Goal: Task Accomplishment & Management: Manage account settings

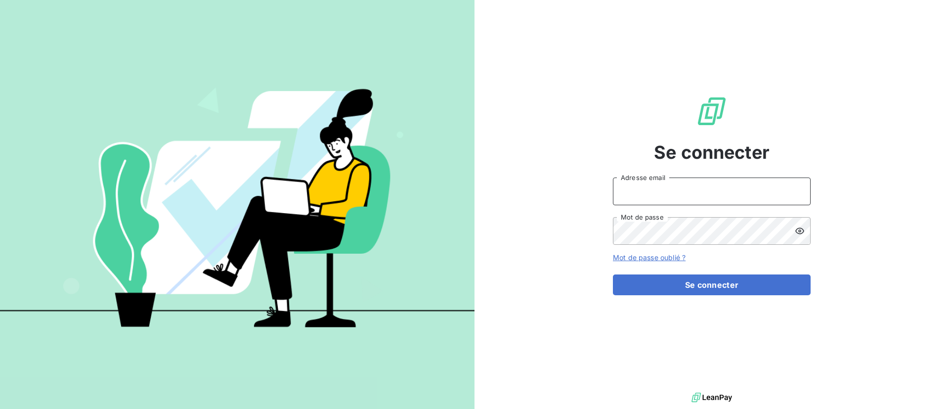
click at [650, 202] on input "Adresse email" at bounding box center [712, 191] width 198 height 28
type input "[EMAIL_ADDRESS][DOMAIN_NAME]"
click at [613, 274] on button "Se connecter" at bounding box center [712, 284] width 198 height 21
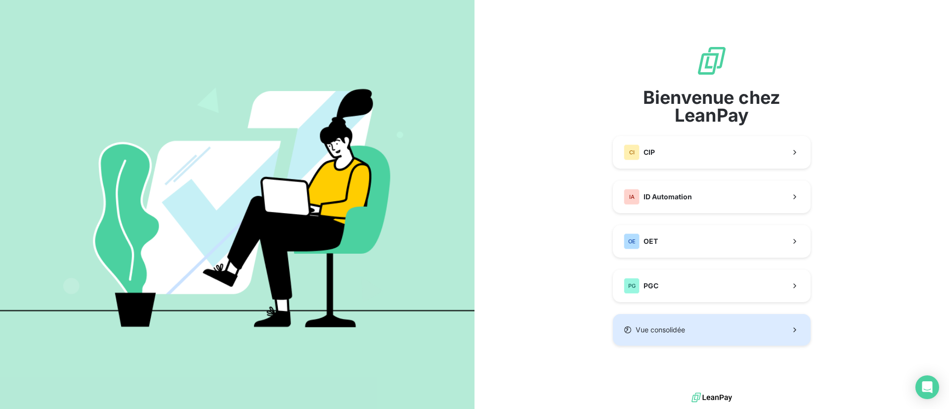
click at [685, 321] on button "Vue consolidée" at bounding box center [712, 330] width 198 height 32
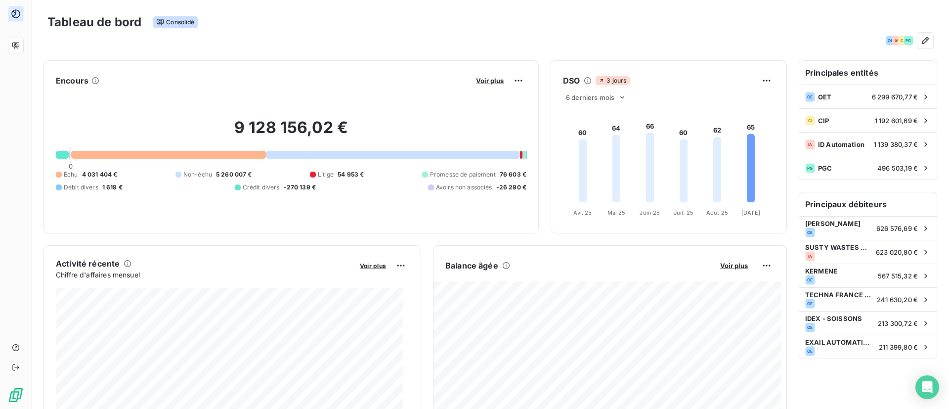
click at [645, 37] on div "OE IA CI PG" at bounding box center [489, 41] width 885 height 16
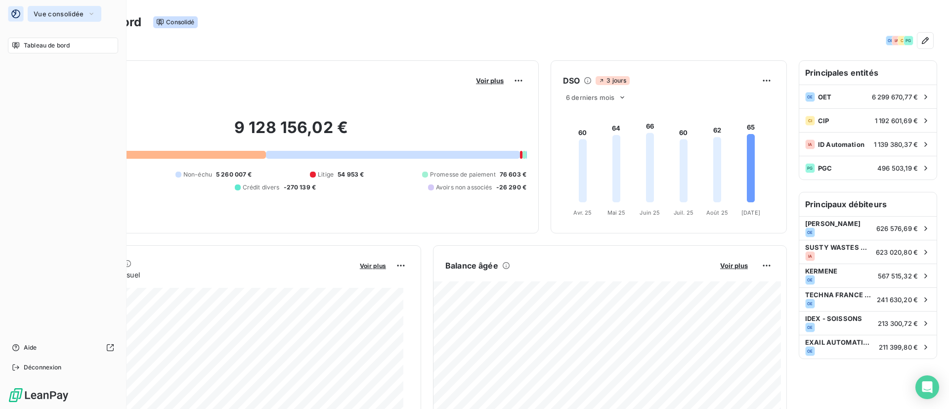
click at [69, 13] on span "Vue consolidée" at bounding box center [59, 14] width 50 height 8
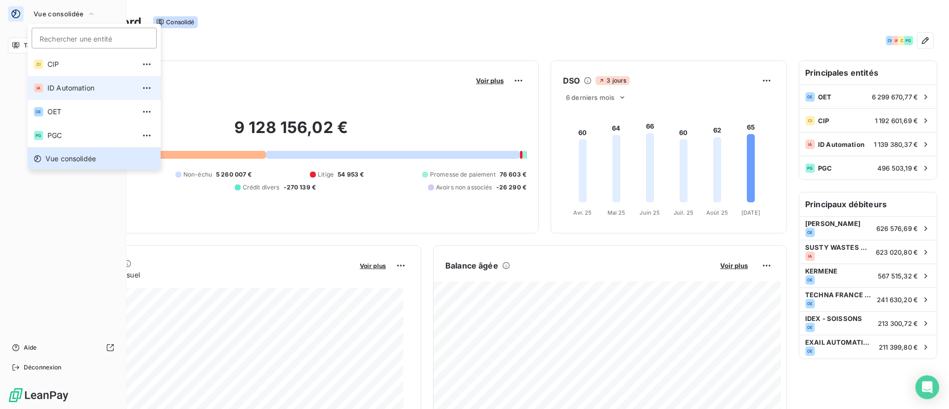
click at [75, 83] on span "ID Automation" at bounding box center [90, 88] width 87 height 10
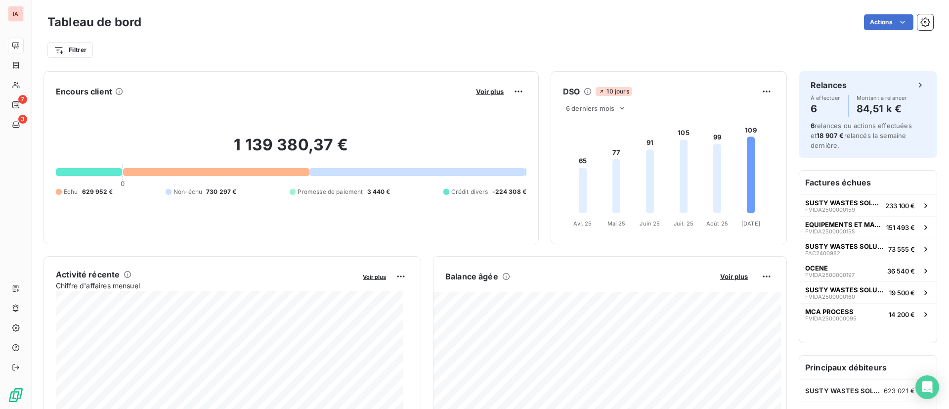
click at [584, 90] on icon at bounding box center [587, 91] width 7 height 7
click at [324, 168] on div at bounding box center [417, 172] width 216 height 8
click at [326, 170] on div at bounding box center [417, 172] width 216 height 8
click at [260, 180] on div "1 139 380,37 € 0 Échu 629 952 € Non-échu 730 297 € Promesse de paiement 3 440 €…" at bounding box center [291, 165] width 470 height 132
click at [235, 168] on div at bounding box center [216, 172] width 186 height 8
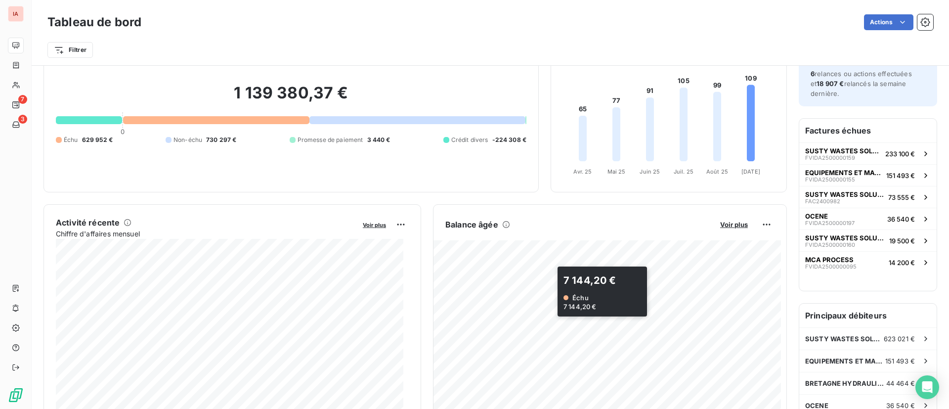
scroll to position [53, 0]
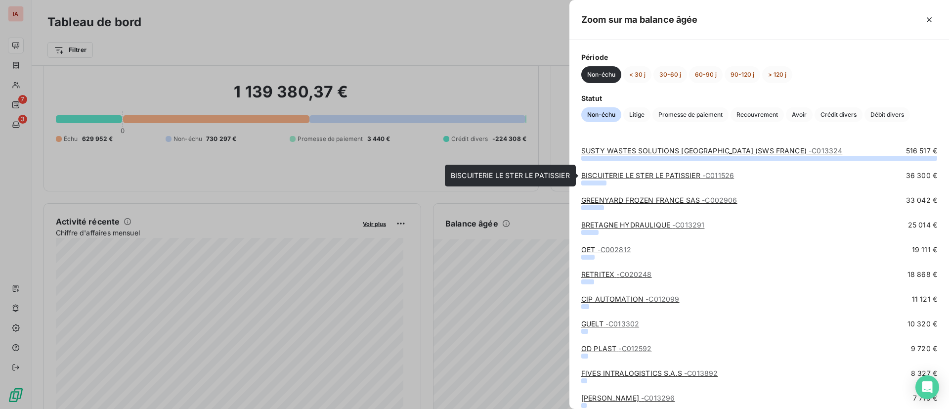
click at [681, 173] on link "BISCUITERIE LE STER LE PATISSIER - C011526" at bounding box center [657, 175] width 153 height 8
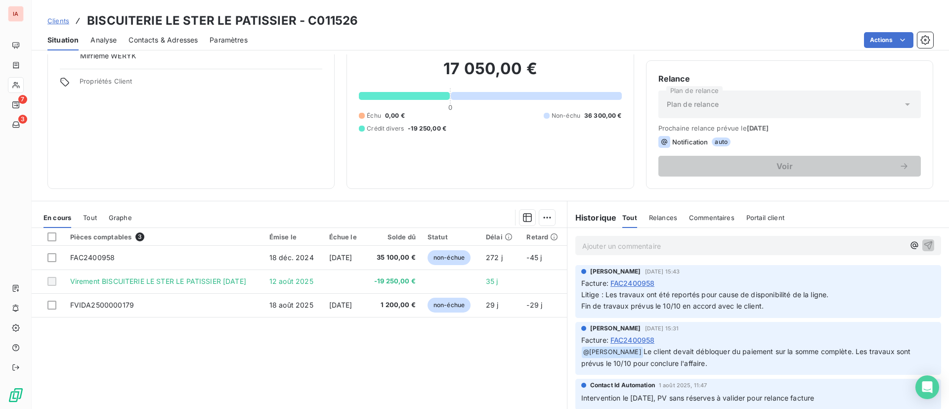
scroll to position [70, 0]
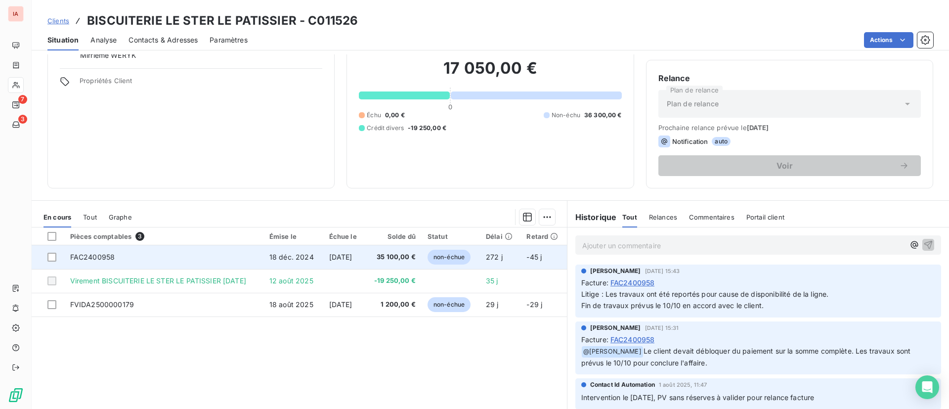
click at [459, 255] on span "non-échue" at bounding box center [448, 257] width 43 height 15
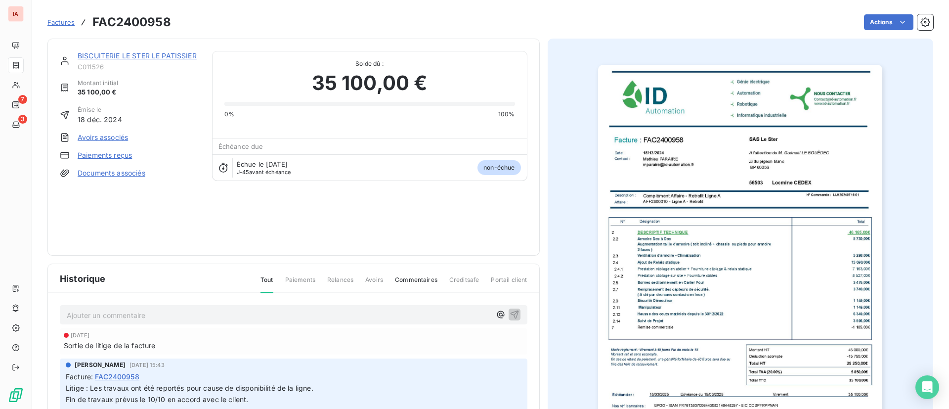
click at [486, 167] on span "non-échue" at bounding box center [498, 167] width 43 height 15
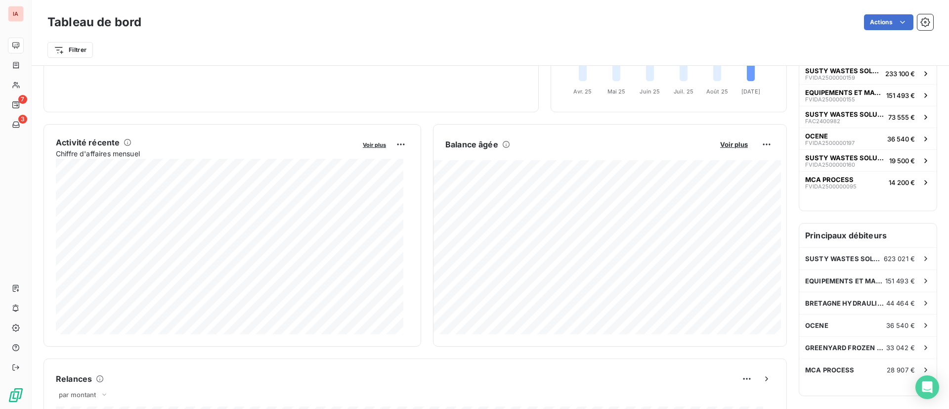
scroll to position [133, 0]
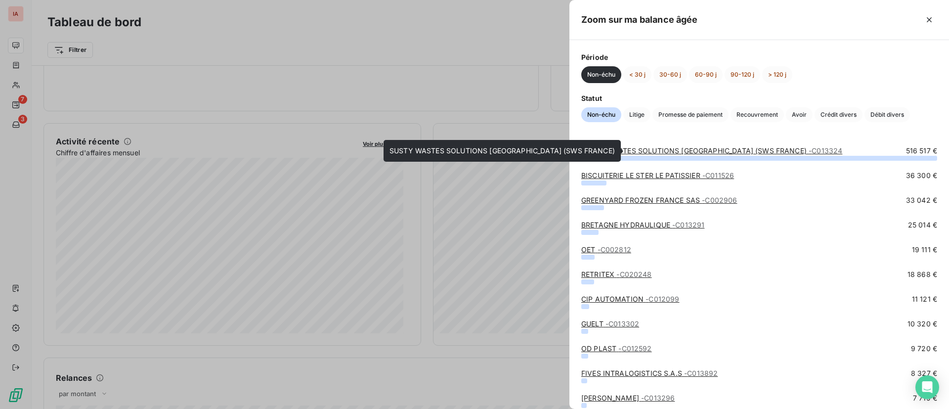
click at [649, 149] on link "SUSTY WASTES SOLUTIONS [GEOGRAPHIC_DATA] (SWS FRANCE) - C013324" at bounding box center [711, 150] width 261 height 8
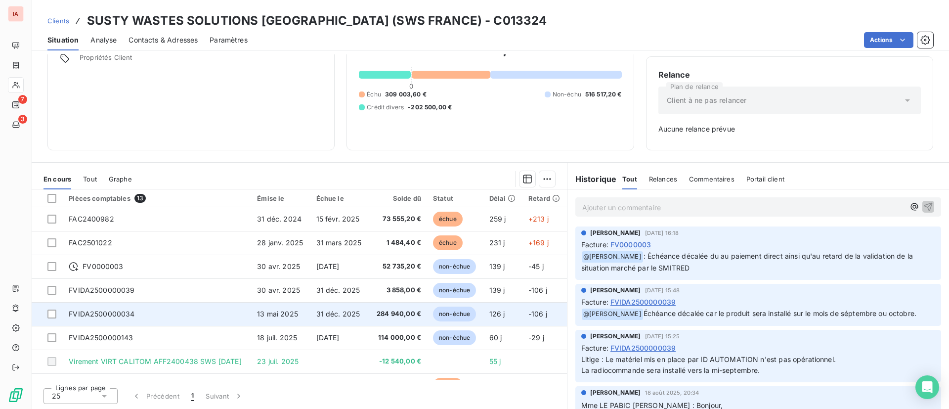
scroll to position [74, 0]
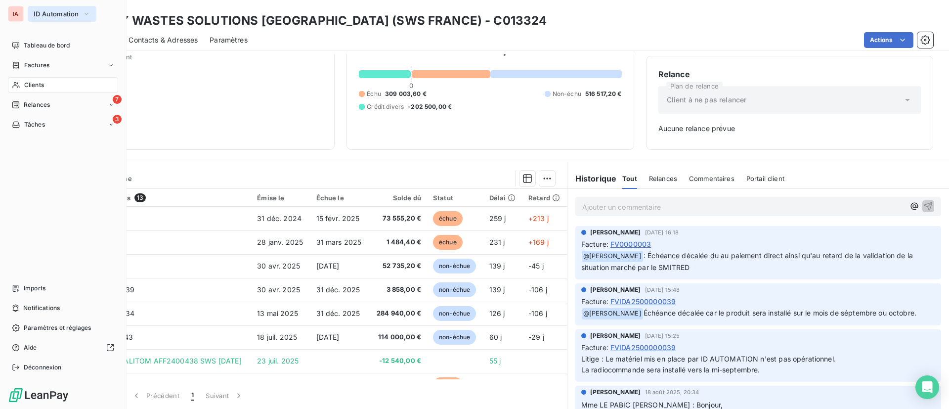
click at [47, 7] on button "ID Automation" at bounding box center [62, 14] width 69 height 16
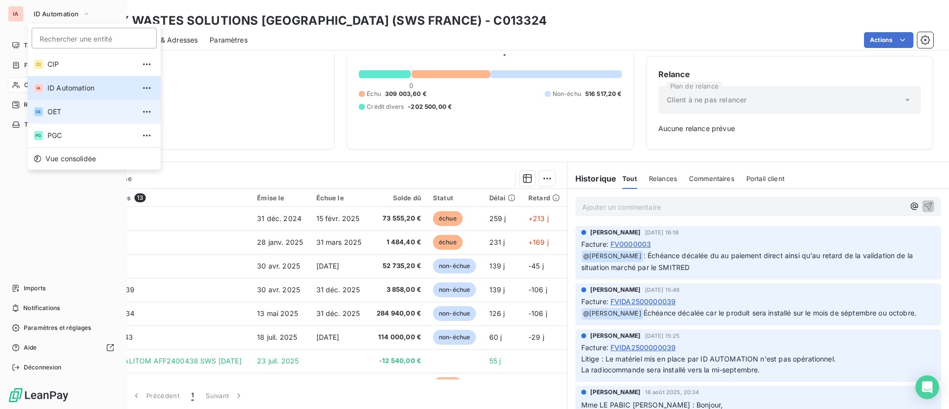
click at [63, 107] on span "OET" at bounding box center [90, 112] width 87 height 10
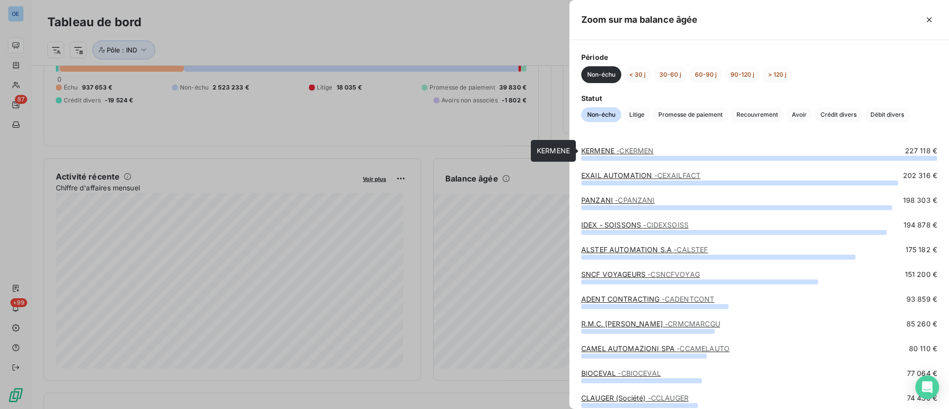
click at [616, 148] on link "KERMENE - CKERMEN" at bounding box center [617, 150] width 72 height 8
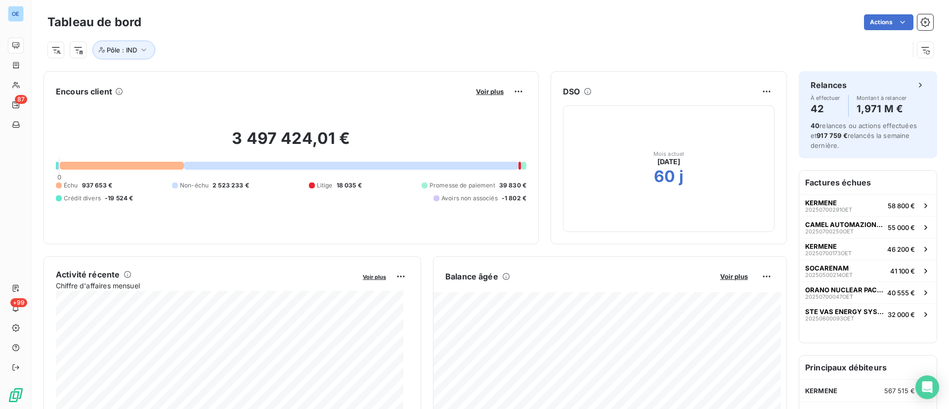
click at [309, 166] on div at bounding box center [351, 166] width 334 height 8
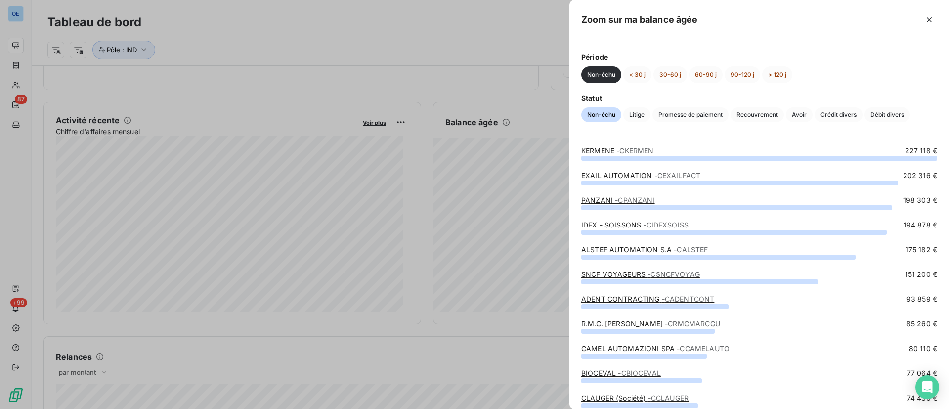
click at [614, 173] on link "EXAIL AUTOMATION - CEXAILFACT" at bounding box center [640, 175] width 119 height 8
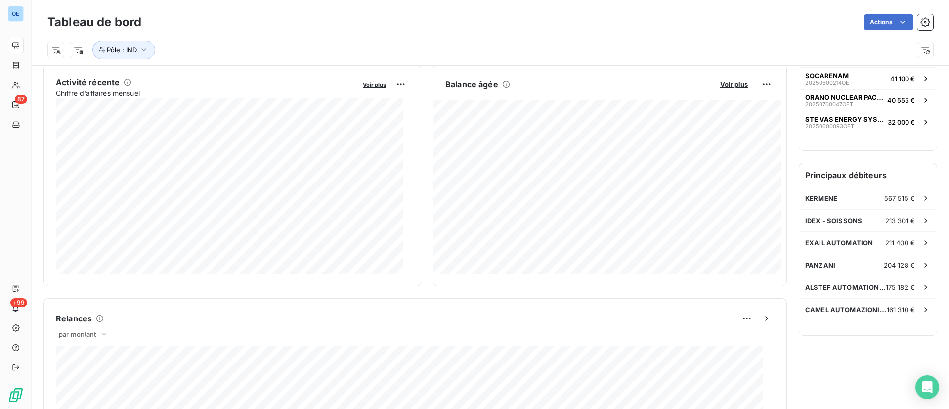
scroll to position [193, 0]
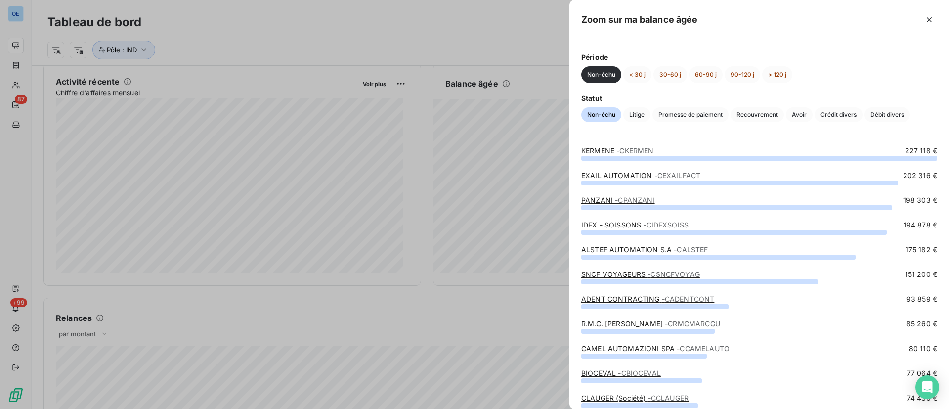
click at [633, 199] on span "- CPANZANI" at bounding box center [635, 200] width 40 height 8
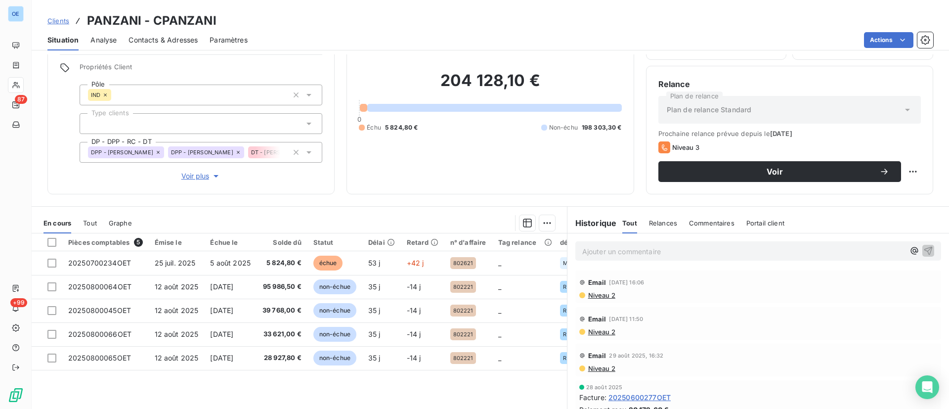
scroll to position [69, 0]
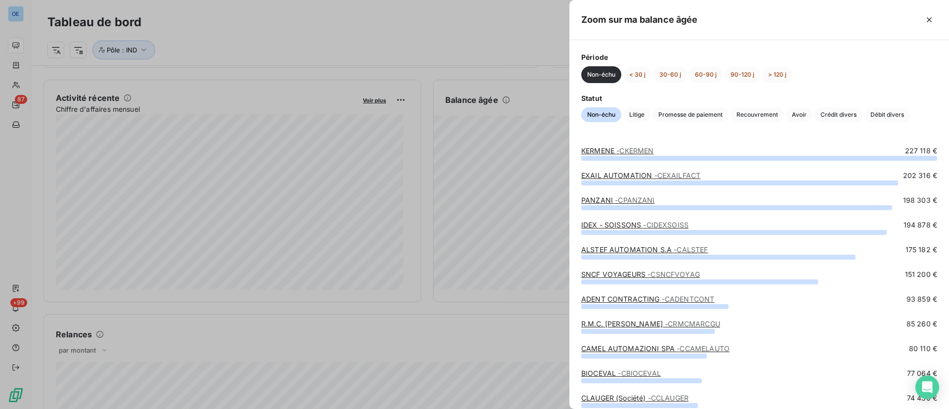
click at [16, 66] on div at bounding box center [474, 204] width 949 height 409
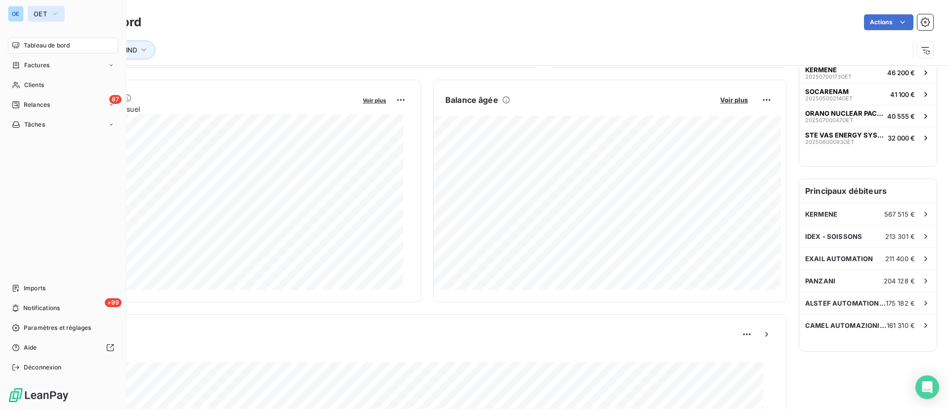
click at [47, 8] on button "OET" at bounding box center [46, 14] width 37 height 16
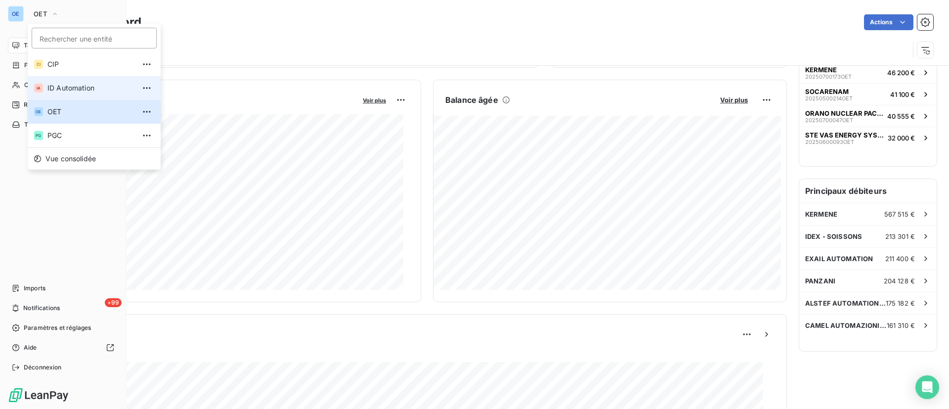
click at [58, 88] on span "ID Automation" at bounding box center [90, 88] width 87 height 10
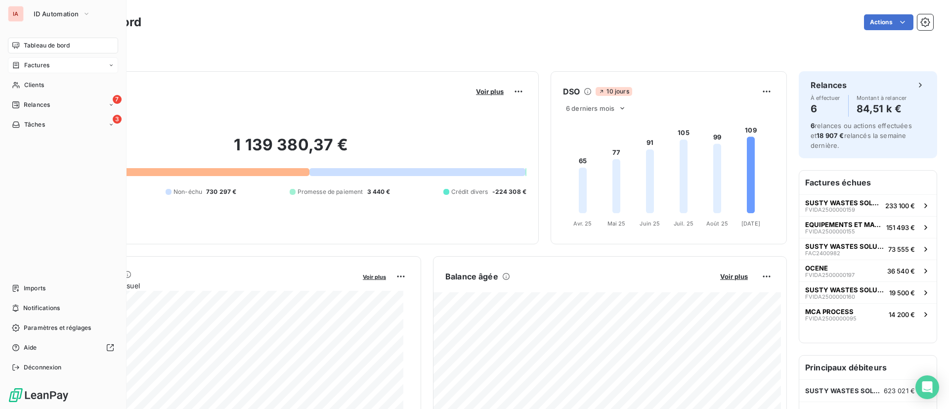
click at [46, 66] on span "Factures" at bounding box center [36, 65] width 25 height 9
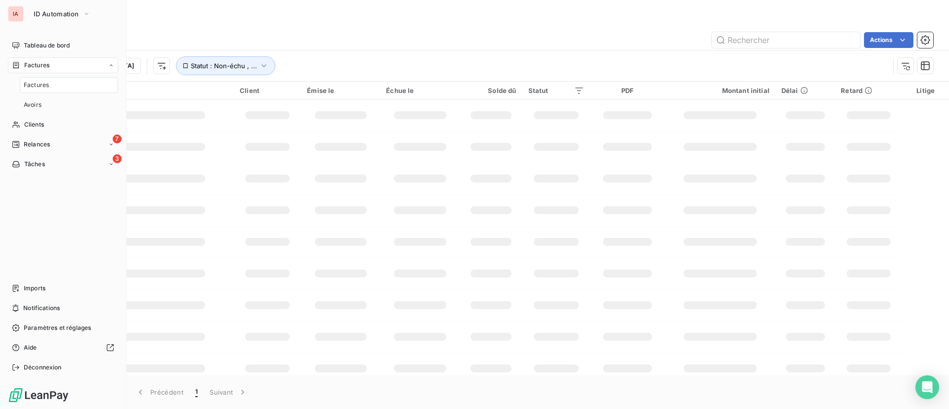
click at [41, 87] on span "Factures" at bounding box center [36, 85] width 25 height 9
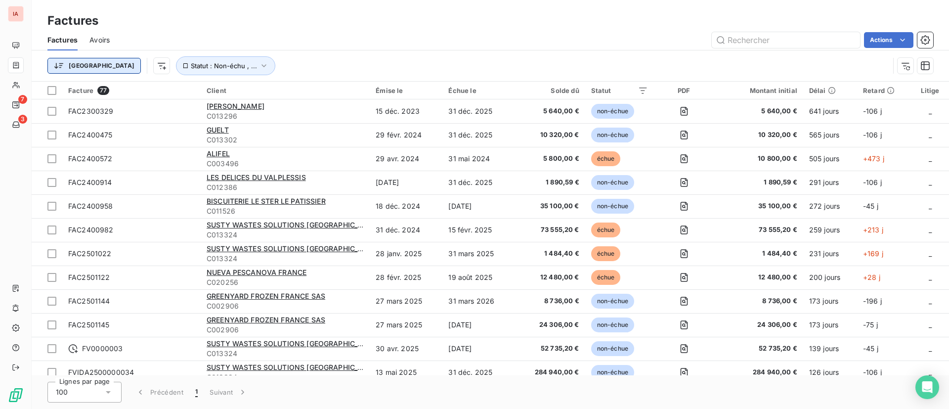
click at [71, 74] on div "Trier Statut : Non-échu , ..." at bounding box center [467, 65] width 841 height 19
click at [71, 68] on html "IA 7 3 Factures Factures Avoirs Actions Trier Statut : Non-échu , ... Facture 7…" at bounding box center [474, 204] width 949 height 409
click at [115, 70] on html "IA 7 3 Factures Factures Avoirs Actions Trier Statut : Non-échu , ... Facture 7…" at bounding box center [474, 204] width 949 height 409
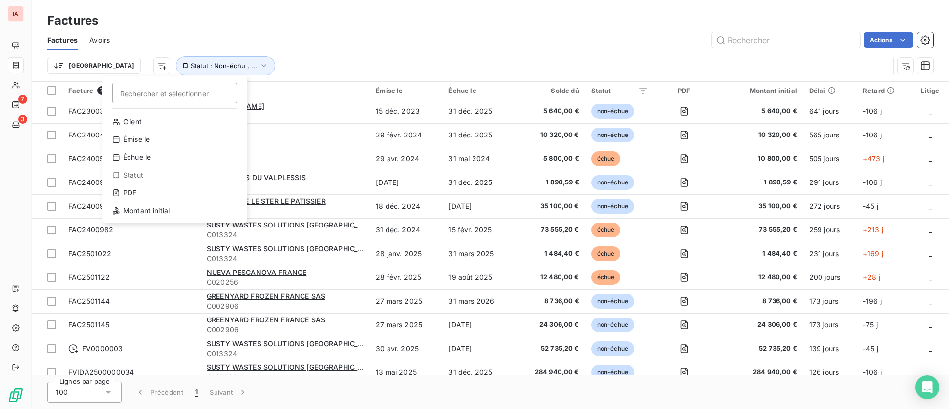
click at [115, 70] on html "IA 7 3 Factures Factures Avoirs Actions Trier Rechercher et sélectionner Client…" at bounding box center [474, 204] width 949 height 409
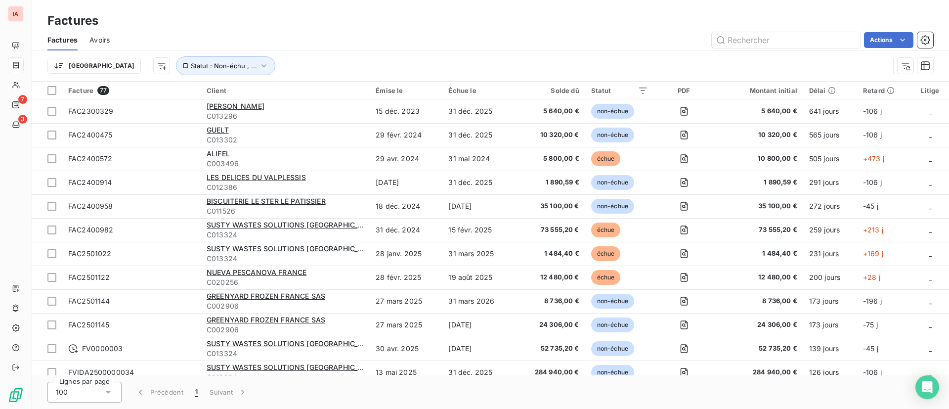
click at [321, 37] on html "IA 7 3 Factures Factures Avoirs Actions Trier Statut : Non-échu , ... Facture 7…" at bounding box center [474, 204] width 949 height 409
click at [807, 55] on div "Trier Statut : Non-échu , ..." at bounding box center [489, 65] width 885 height 31
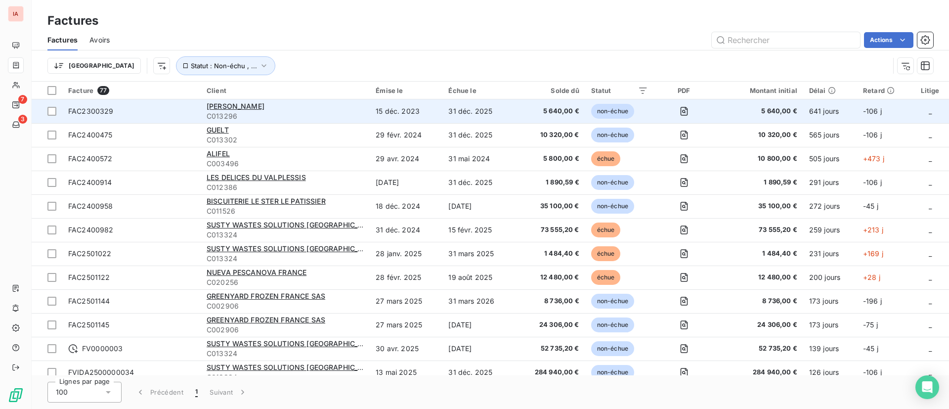
click at [91, 111] on span "FAC2300329" at bounding box center [90, 111] width 45 height 8
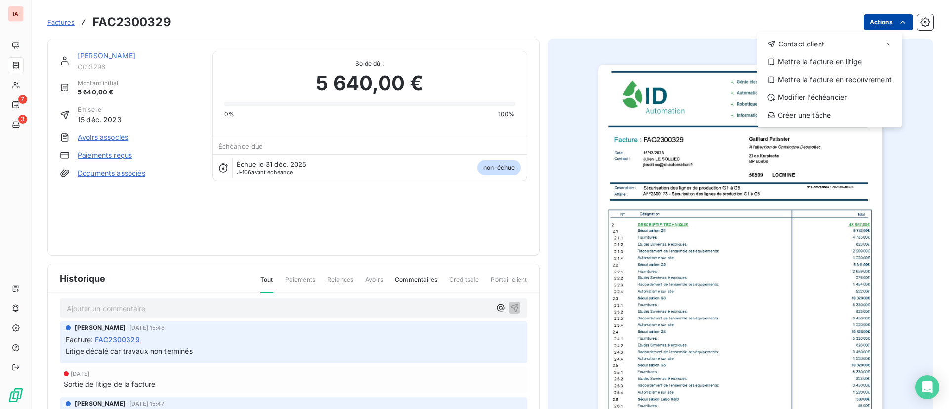
click at [878, 24] on html "IA 7 3 Factures FAC2300329 Actions Contact client Mettre la facture en litige M…" at bounding box center [474, 204] width 949 height 409
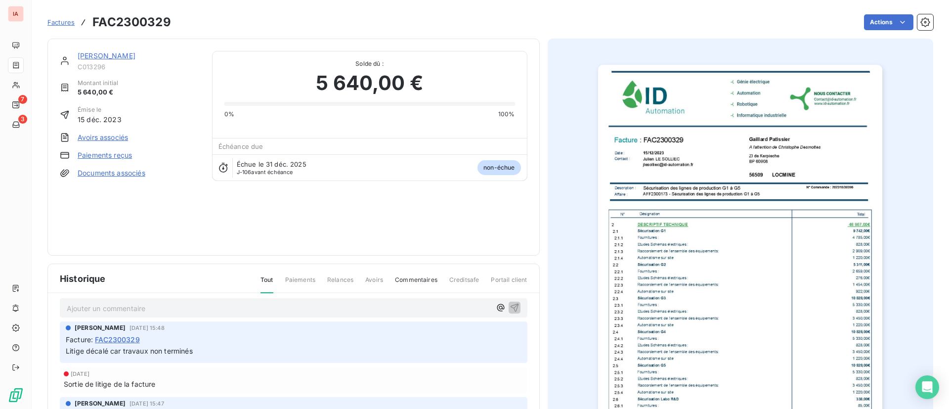
click at [909, 22] on html "IA 7 3 Factures FAC2300329 Actions GAILLARD PATISSIER C013296 Montant initial 5…" at bounding box center [474, 204] width 949 height 409
click at [920, 22] on icon "button" at bounding box center [924, 21] width 9 height 9
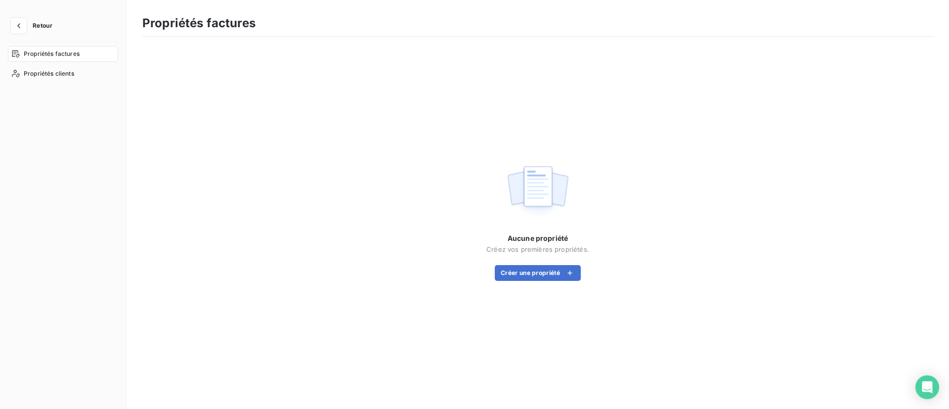
click at [52, 53] on span "Propriétés factures" at bounding box center [52, 53] width 56 height 9
click at [22, 21] on icon "button" at bounding box center [19, 26] width 10 height 10
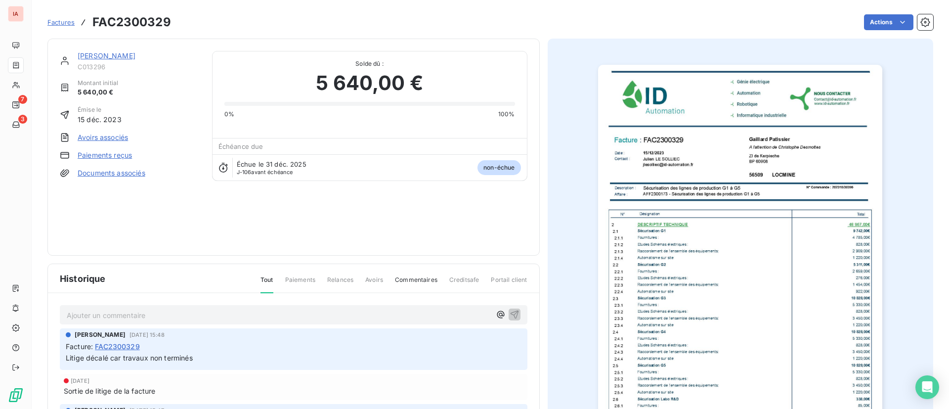
click at [279, 233] on div "[PERSON_NAME] C013296 Montant initial 5 640,00 € Émise le [DATE] Avoirs associé…" at bounding box center [293, 147] width 467 height 192
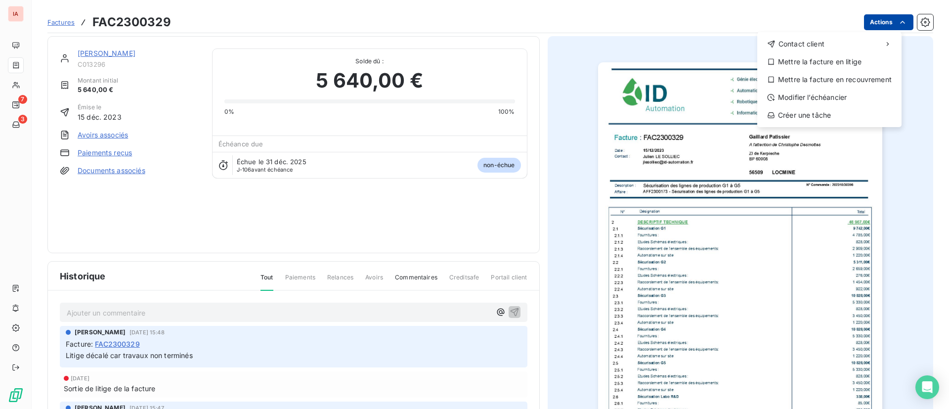
click at [874, 23] on html "IA 7 3 Factures FAC2300329 Actions Contact client Mettre la facture en litige M…" at bounding box center [474, 204] width 949 height 409
click at [837, 97] on div "Modifier l’échéancier" at bounding box center [829, 97] width 136 height 16
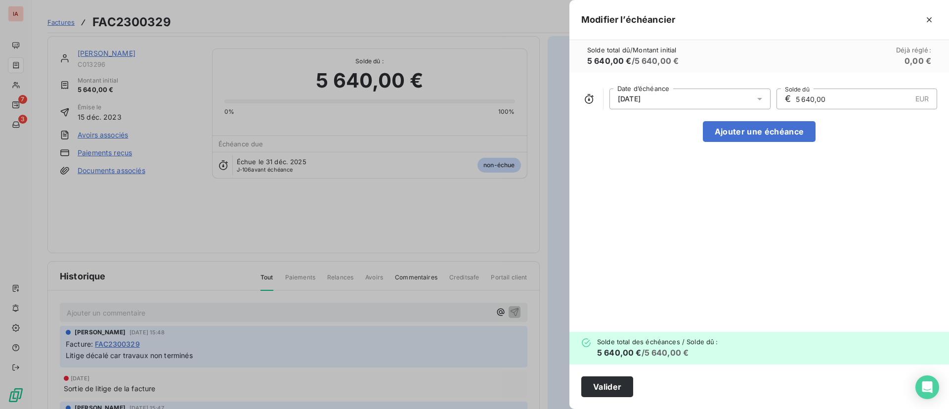
click at [699, 91] on div "[DATE]" at bounding box center [689, 98] width 161 height 21
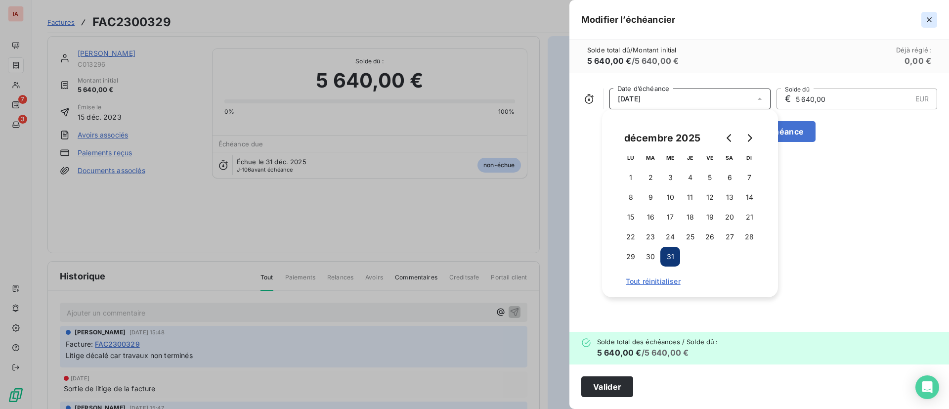
click at [931, 20] on icon "button" at bounding box center [929, 20] width 10 height 10
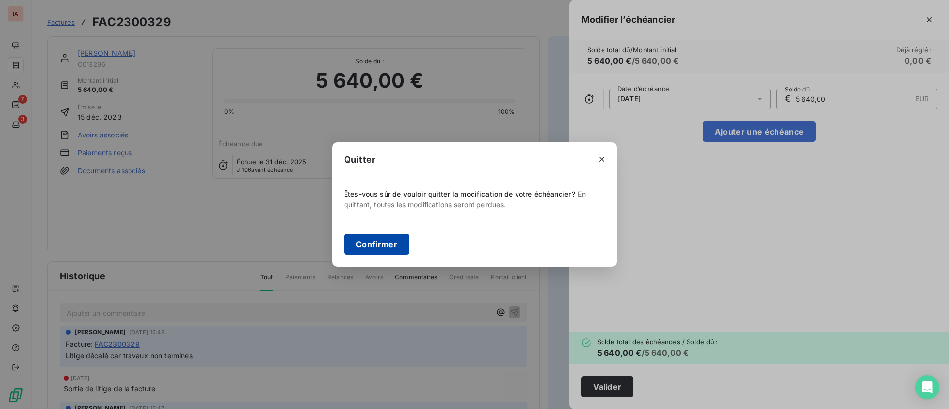
click at [376, 250] on button "Confirmer" at bounding box center [376, 244] width 65 height 21
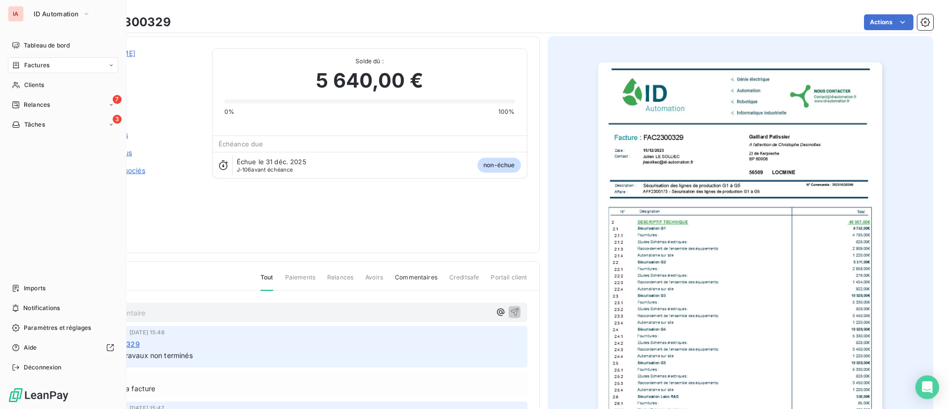
click at [44, 63] on span "Factures" at bounding box center [36, 65] width 25 height 9
click at [42, 86] on span "Factures" at bounding box center [36, 85] width 25 height 9
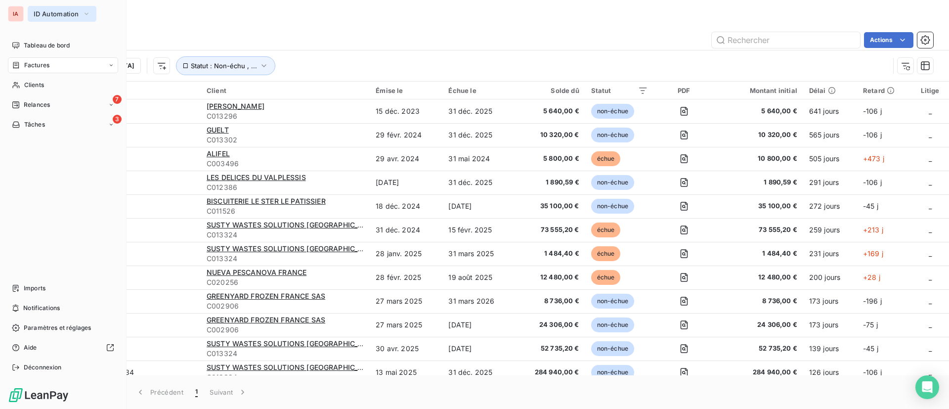
click at [38, 12] on span "ID Automation" at bounding box center [56, 14] width 45 height 8
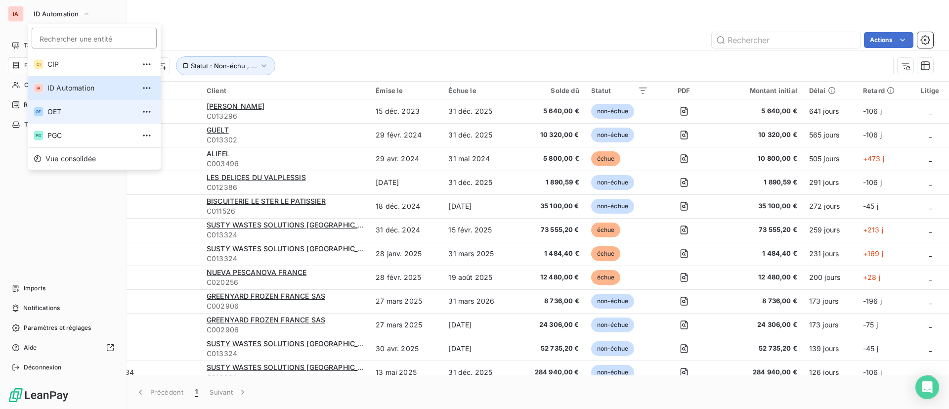
click at [55, 110] on span "OET" at bounding box center [90, 112] width 87 height 10
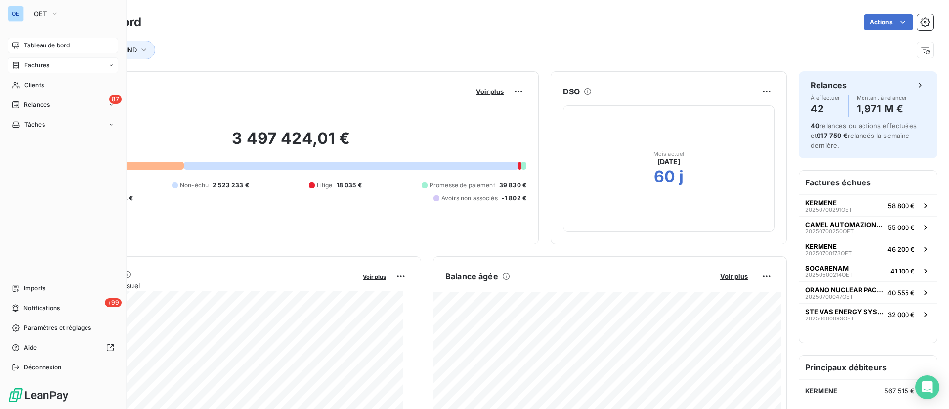
click at [32, 59] on div "Factures" at bounding box center [63, 65] width 110 height 16
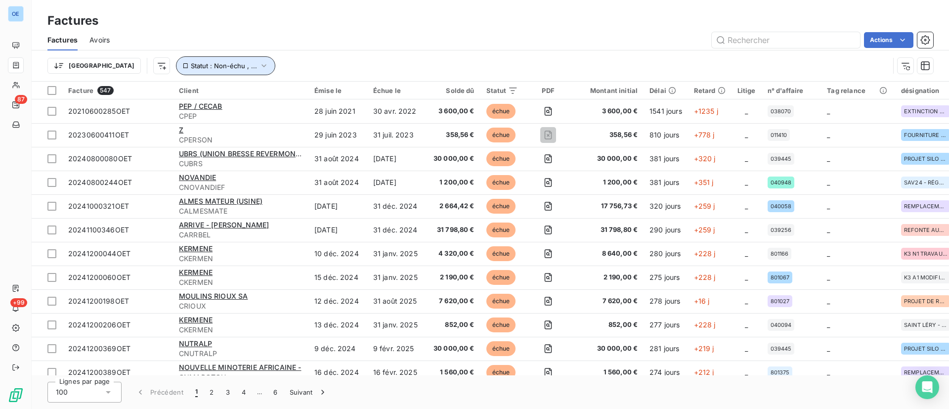
click at [259, 66] on icon "button" at bounding box center [264, 66] width 10 height 10
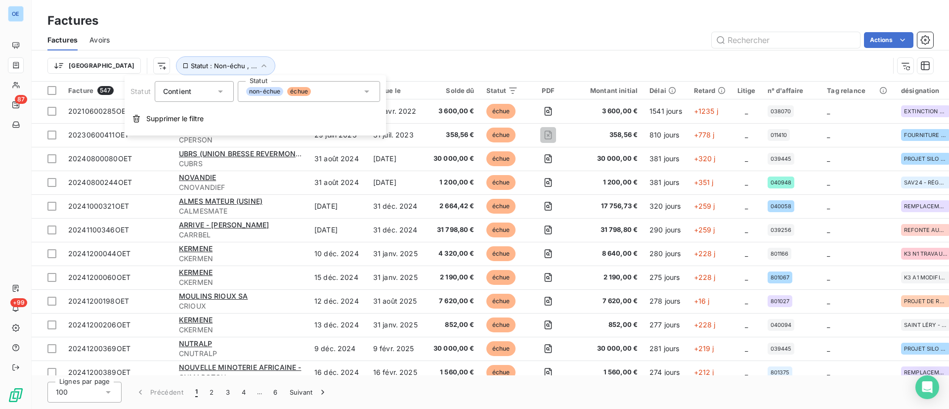
click at [306, 93] on span "échue" at bounding box center [299, 91] width 24 height 9
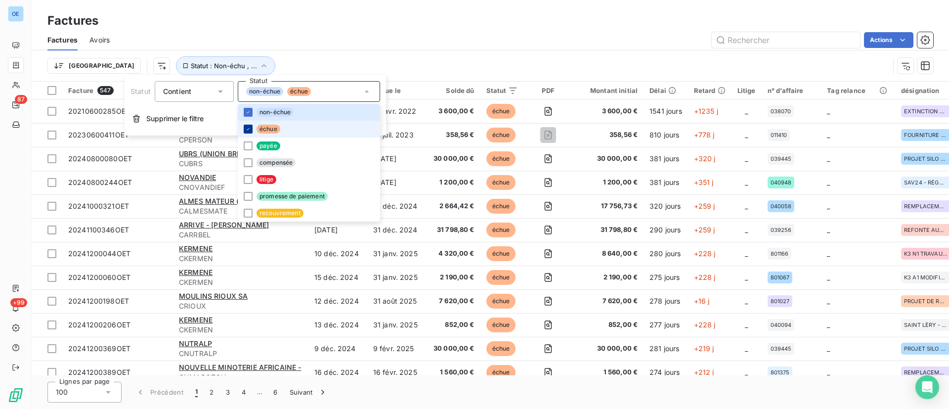
click at [248, 126] on icon at bounding box center [248, 129] width 6 height 6
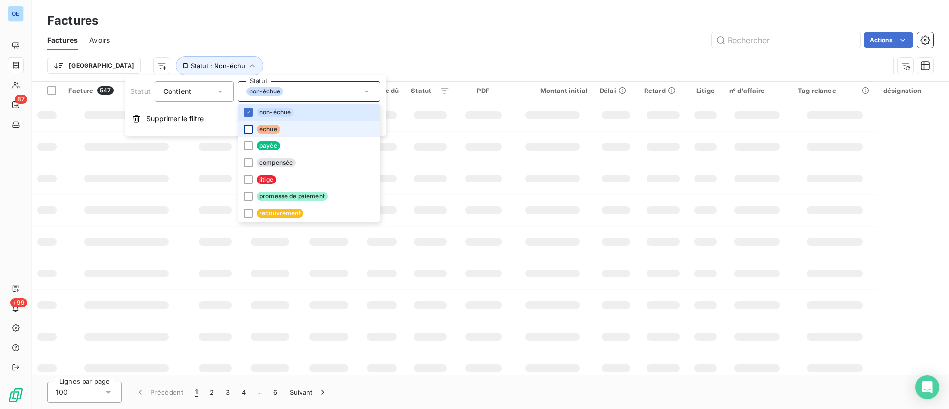
click at [469, 42] on div "Actions" at bounding box center [527, 40] width 811 height 16
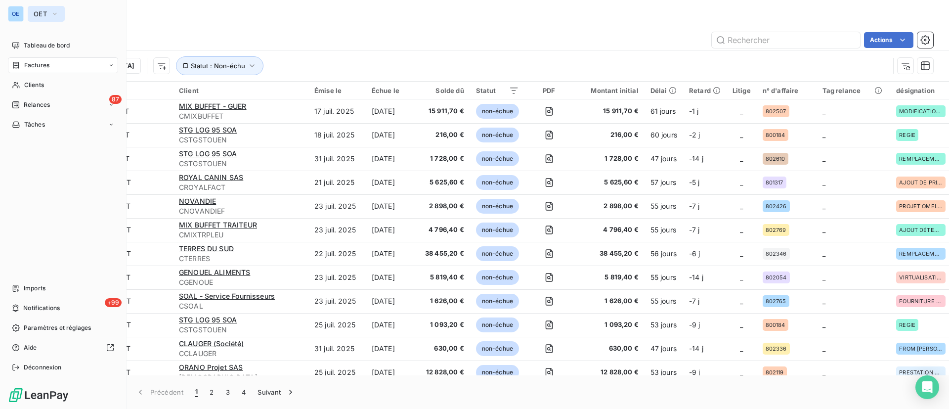
click at [44, 11] on span "OET" at bounding box center [40, 14] width 13 height 8
drag, startPoint x: 239, startPoint y: 30, endPoint x: 28, endPoint y: 42, distance: 210.8
click at [28, 42] on div "OE OET Tableau de bord Factures Clients 87 Relances Tâches Imports +99 Notifica…" at bounding box center [474, 204] width 949 height 409
click at [28, 42] on span "Tableau de bord" at bounding box center [47, 45] width 46 height 9
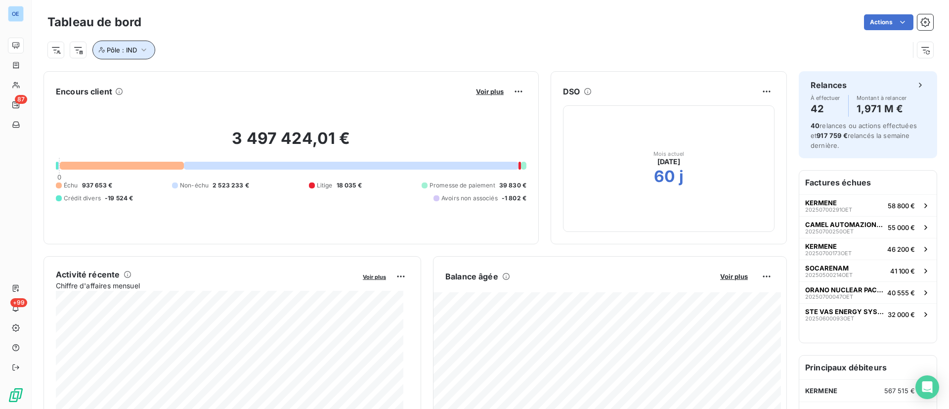
click at [142, 47] on icon "button" at bounding box center [144, 50] width 10 height 10
click at [225, 75] on icon at bounding box center [225, 75] width 3 height 3
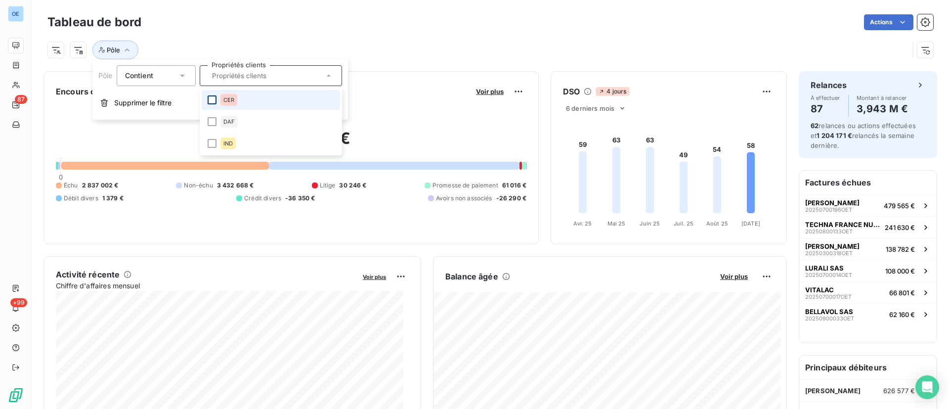
click at [212, 103] on div at bounding box center [212, 99] width 9 height 9
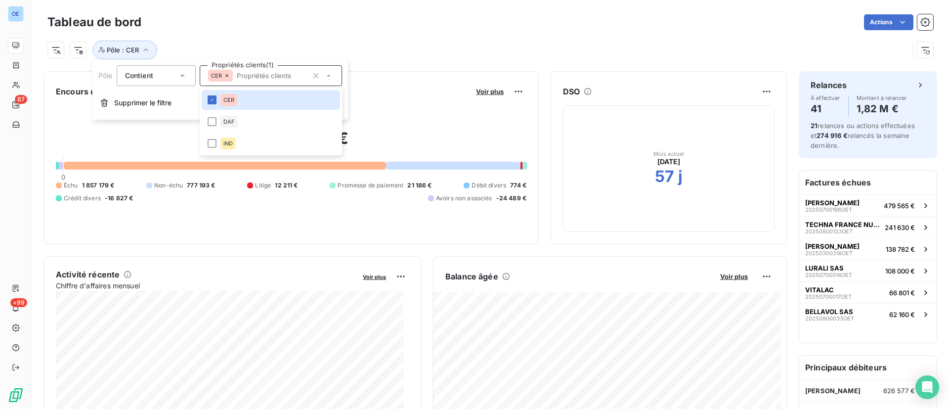
click at [295, 31] on div "Tableau de bord Actions" at bounding box center [489, 22] width 885 height 21
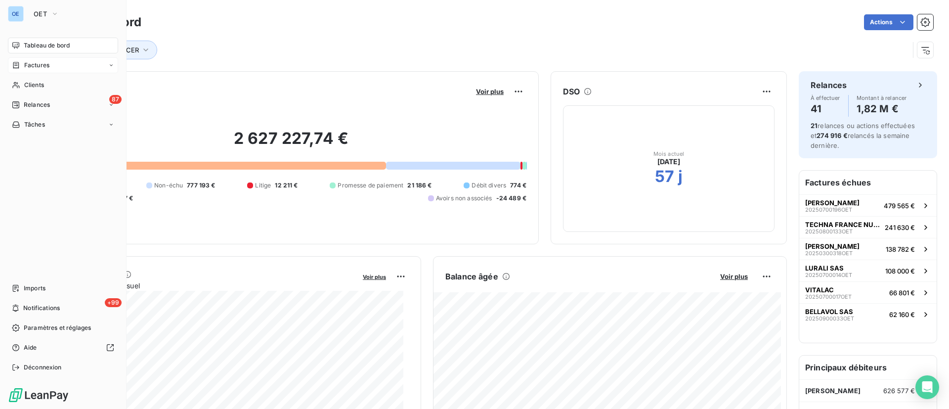
click at [25, 61] on span "Factures" at bounding box center [36, 65] width 25 height 9
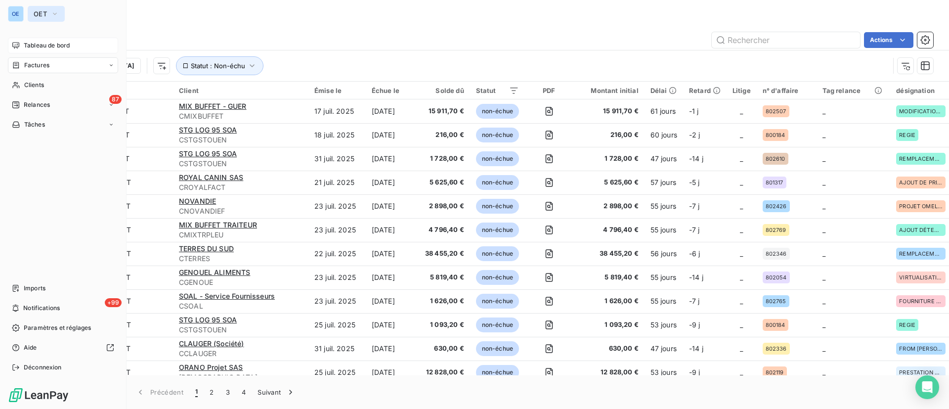
click at [47, 16] on button "OET" at bounding box center [46, 14] width 37 height 16
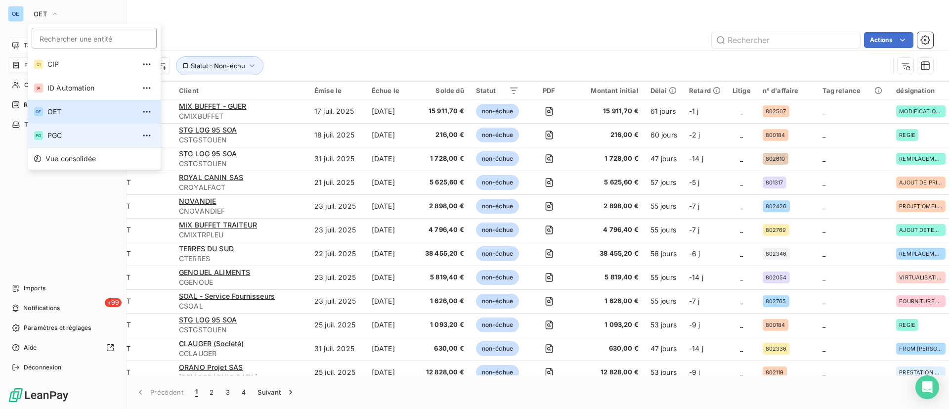
click at [60, 132] on span "PGC" at bounding box center [90, 135] width 87 height 10
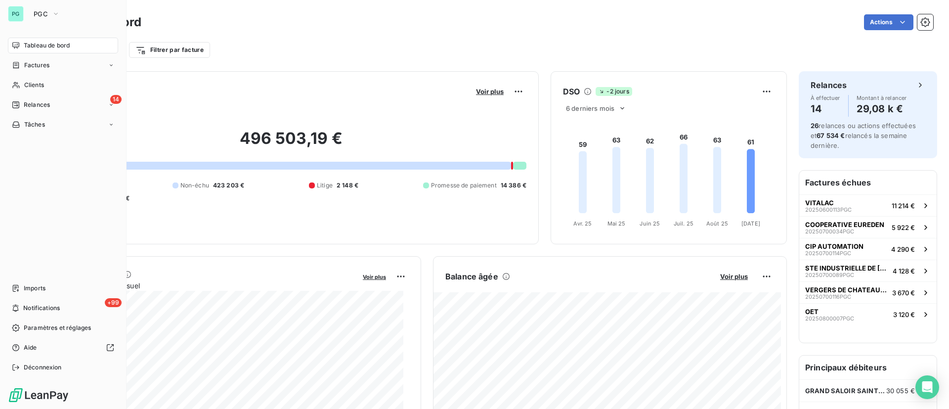
click at [9, 50] on div "Tableau de bord" at bounding box center [63, 46] width 110 height 16
click at [43, 63] on span "Factures" at bounding box center [36, 65] width 25 height 9
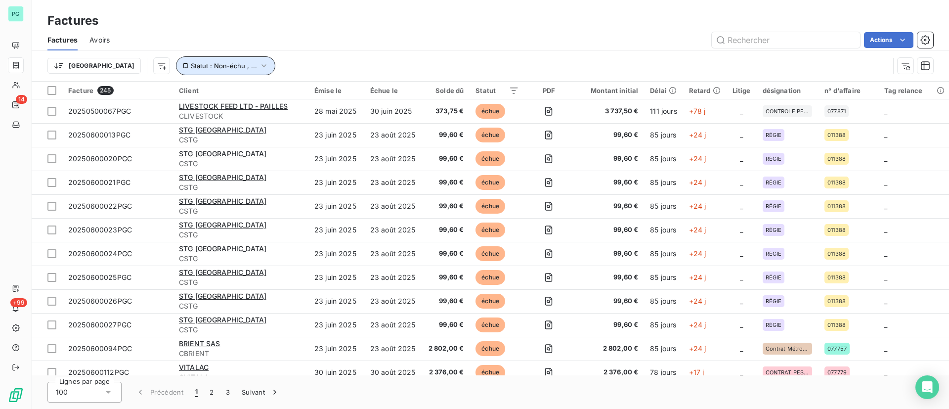
click at [212, 57] on button "Statut : Non-échu , ..." at bounding box center [225, 65] width 99 height 19
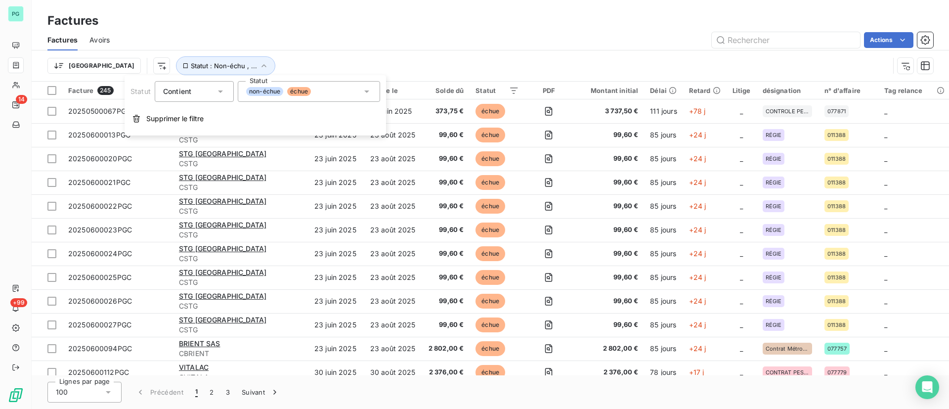
click at [307, 88] on span "échue" at bounding box center [299, 91] width 24 height 9
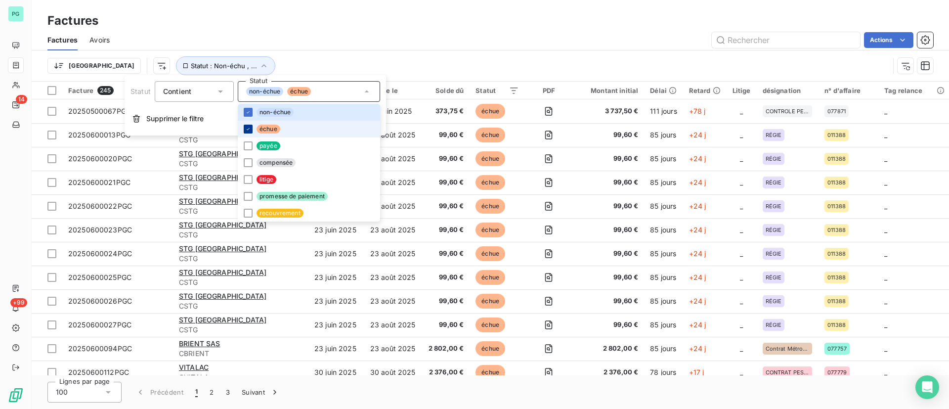
click at [248, 131] on icon at bounding box center [248, 129] width 6 height 6
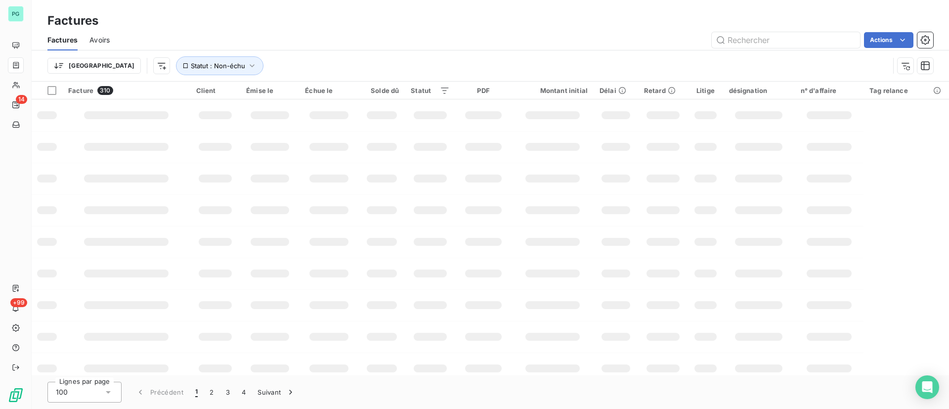
click at [390, 44] on div "Actions" at bounding box center [527, 40] width 811 height 16
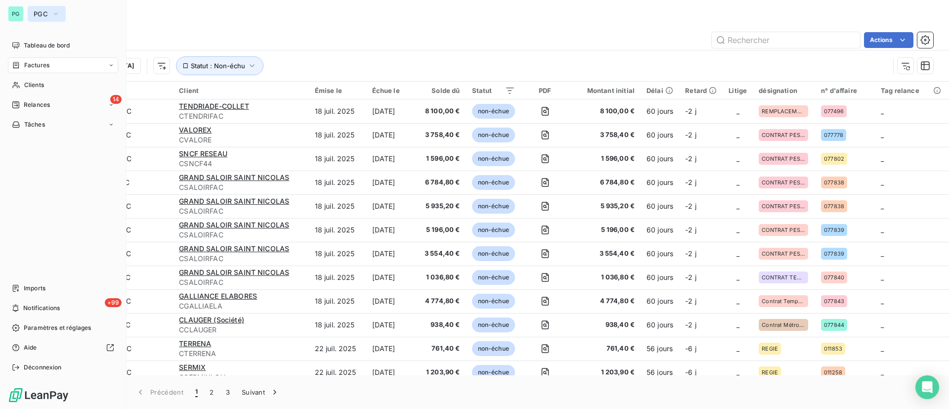
click at [52, 7] on button "PGC" at bounding box center [47, 14] width 38 height 16
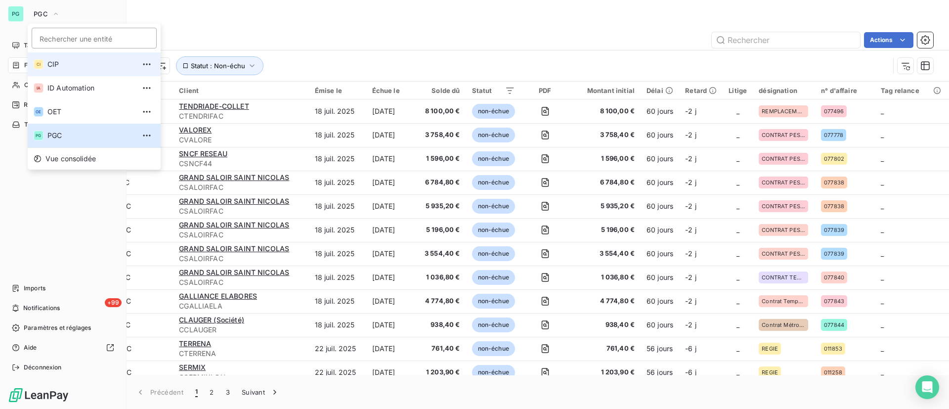
click at [61, 67] on span "CIP" at bounding box center [90, 64] width 87 height 10
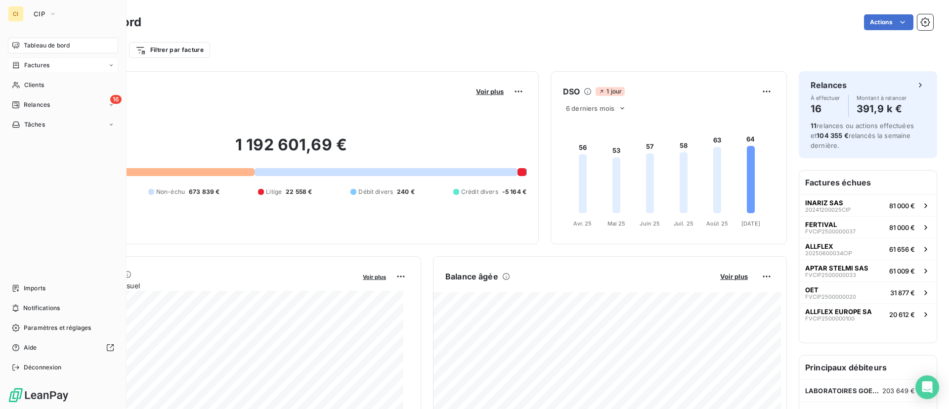
click at [37, 66] on span "Factures" at bounding box center [36, 65] width 25 height 9
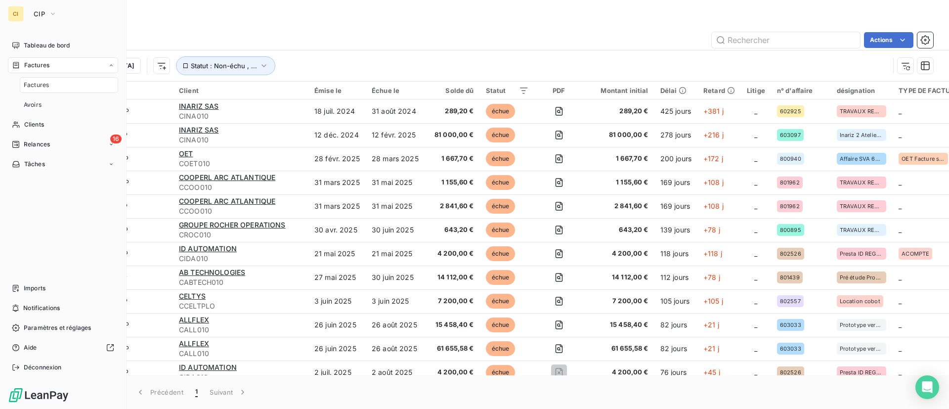
click at [39, 84] on span "Factures" at bounding box center [36, 85] width 25 height 9
click at [41, 83] on span "Factures" at bounding box center [36, 85] width 25 height 9
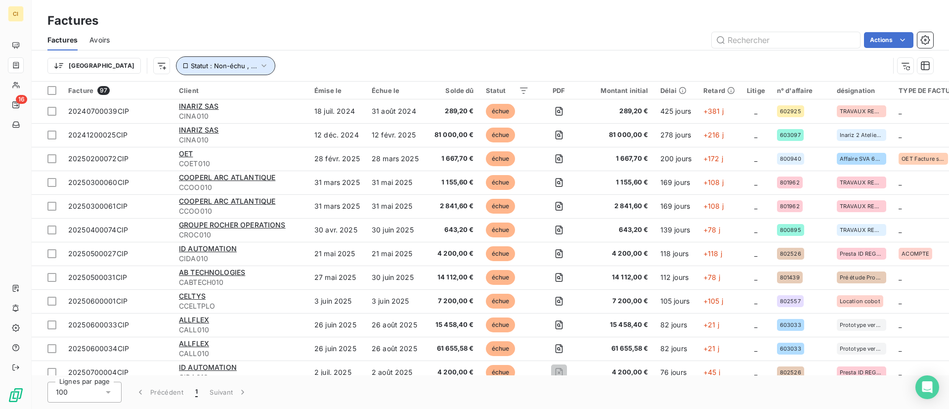
click at [261, 65] on icon "button" at bounding box center [263, 65] width 4 height 3
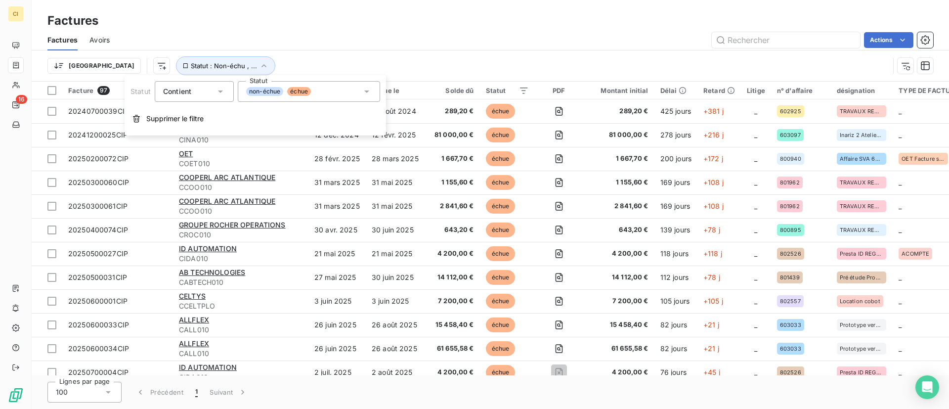
click at [299, 88] on span "échue" at bounding box center [299, 91] width 24 height 9
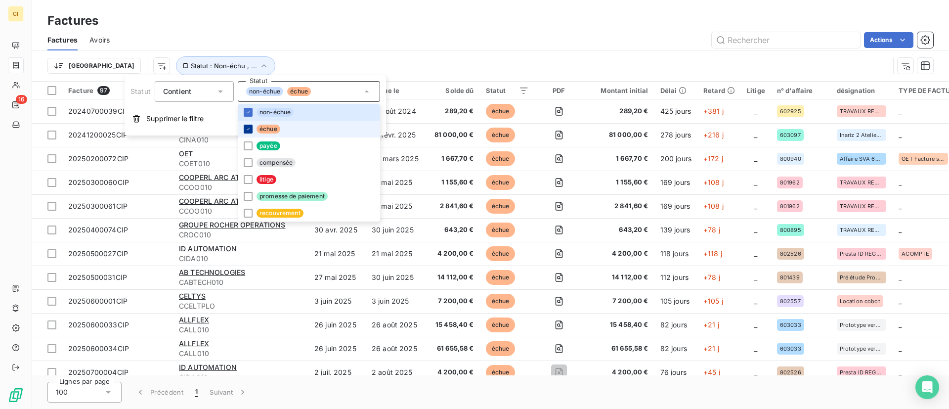
click at [248, 127] on icon at bounding box center [248, 129] width 6 height 6
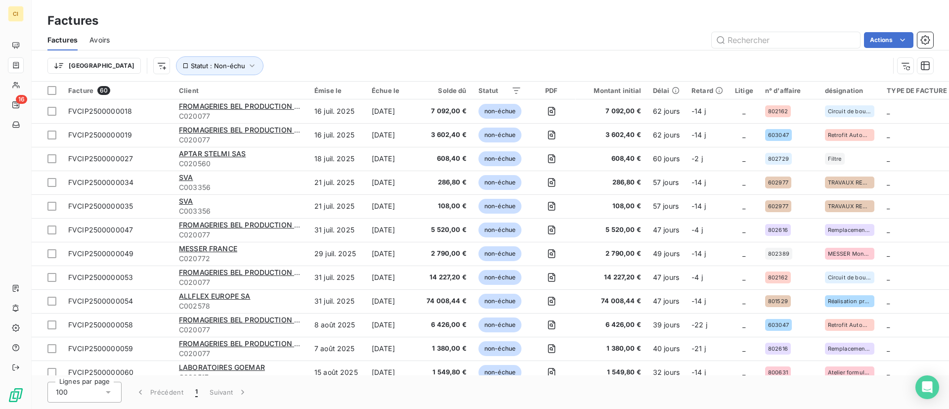
click at [411, 49] on div "Factures Avoirs Actions" at bounding box center [490, 40] width 917 height 21
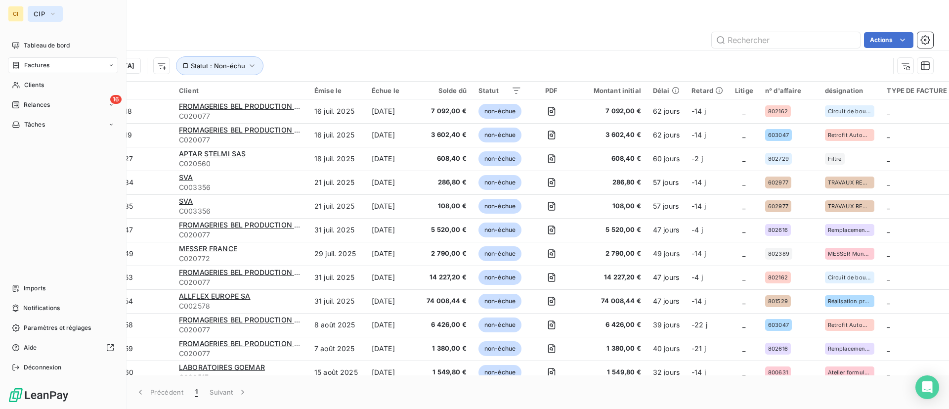
click at [41, 18] on button "CIP" at bounding box center [45, 14] width 35 height 16
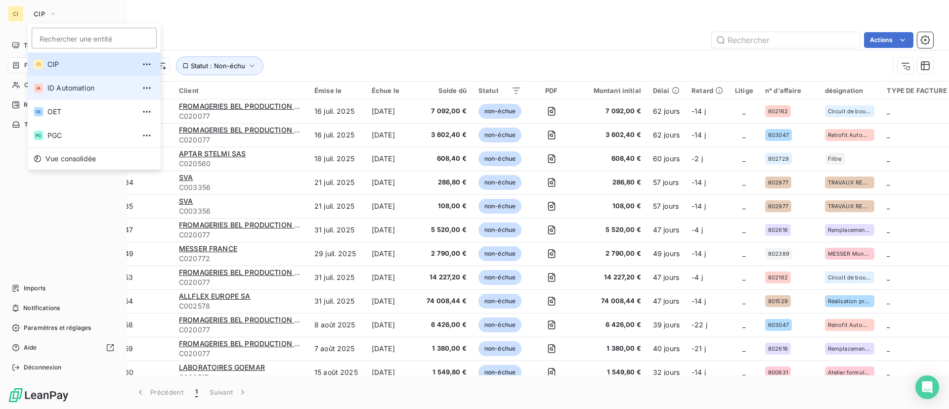
click at [82, 83] on span "ID Automation" at bounding box center [90, 88] width 87 height 10
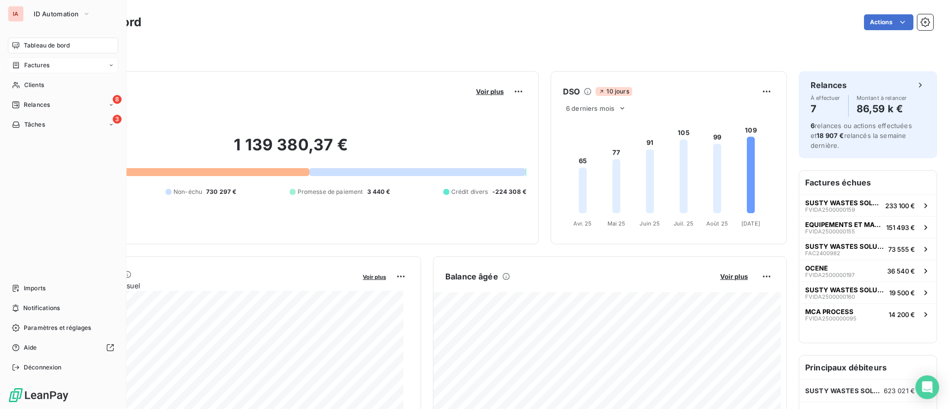
click at [39, 66] on span "Factures" at bounding box center [36, 65] width 25 height 9
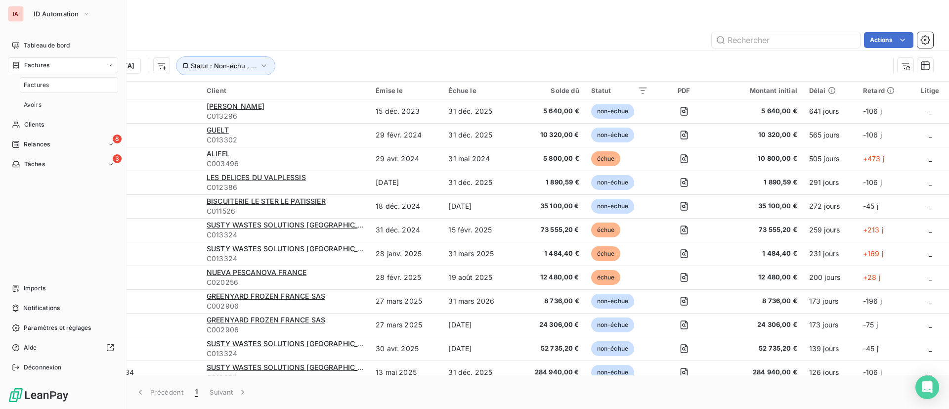
click at [38, 79] on div "Factures" at bounding box center [69, 85] width 98 height 16
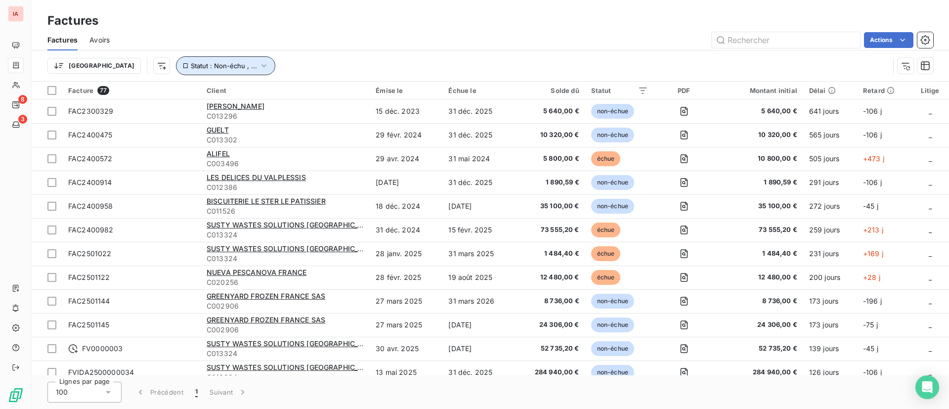
click at [203, 63] on span "Statut : Non-échu , ..." at bounding box center [224, 66] width 66 height 8
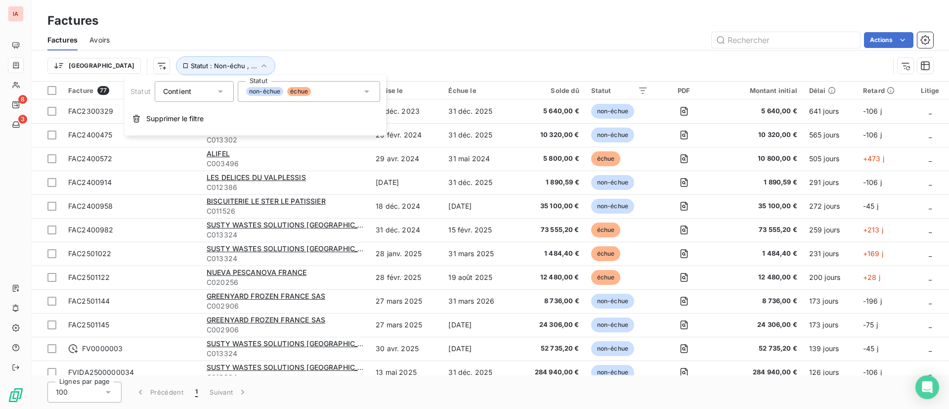
click at [301, 92] on span "échue" at bounding box center [299, 91] width 24 height 9
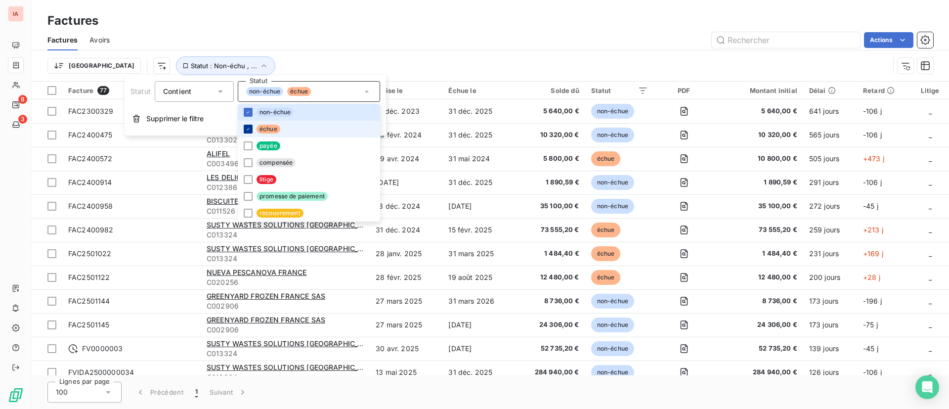
click at [248, 125] on div at bounding box center [248, 129] width 9 height 9
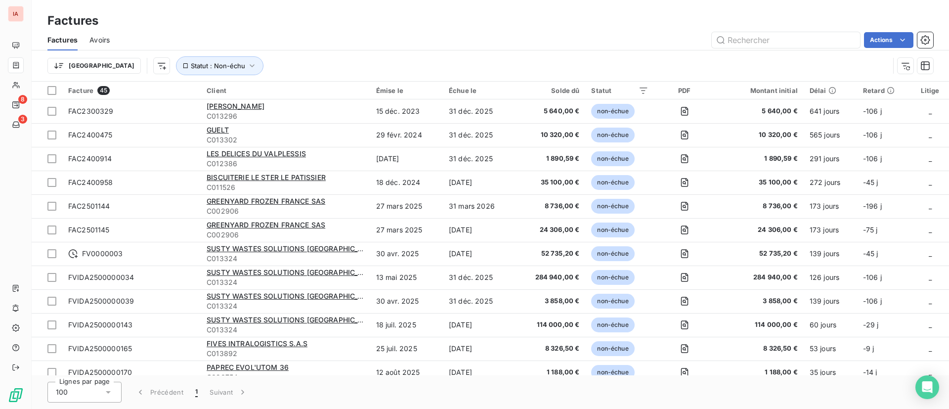
click at [596, 55] on div "Trier Statut : Non-échu" at bounding box center [489, 65] width 885 height 31
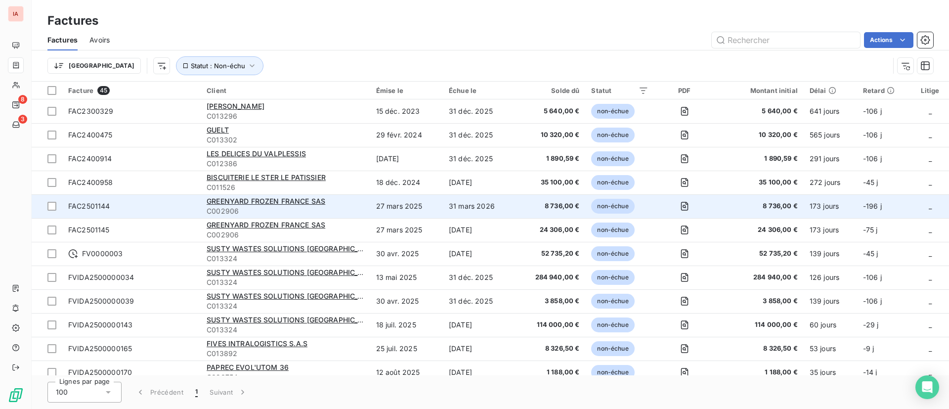
click at [87, 204] on span "FAC2501144" at bounding box center [89, 206] width 42 height 8
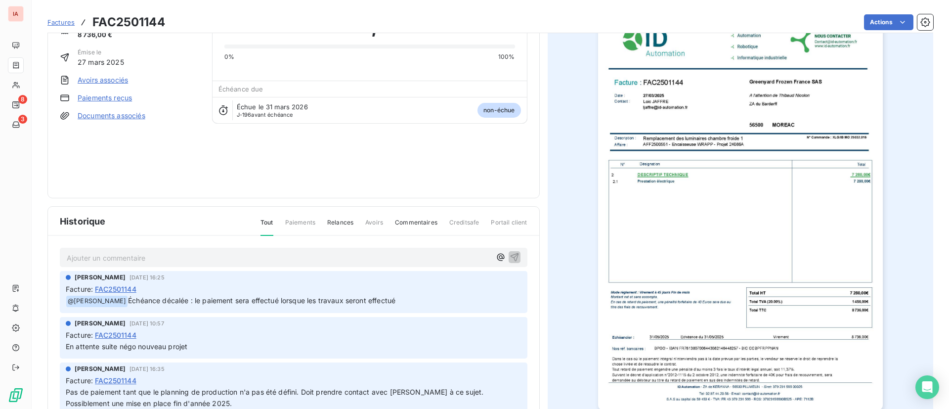
scroll to position [89, 0]
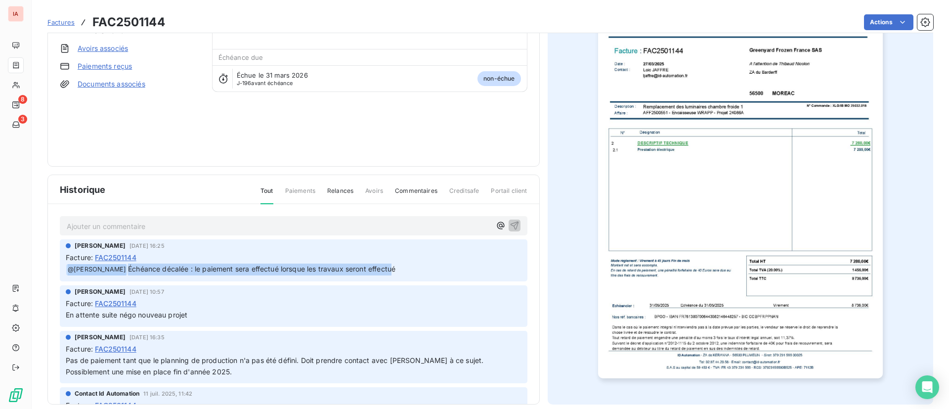
drag, startPoint x: 409, startPoint y: 267, endPoint x: 64, endPoint y: 271, distance: 345.4
click at [64, 271] on div "[PERSON_NAME] [DATE] 16:25 Facture : FAC2501144 ﻿ @ [PERSON_NAME] Échéance déca…" at bounding box center [293, 260] width 467 height 42
click at [50, 269] on div "Ajouter un commentaire ﻿ [PERSON_NAME] [DATE] 16:25 Facture : FAC2501144 ﻿ @ [P…" at bounding box center [293, 318] width 491 height 229
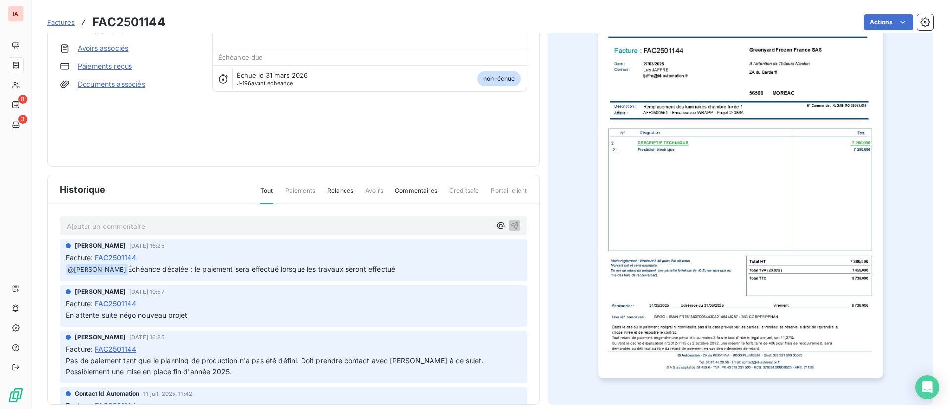
click at [432, 267] on p "﻿ @ [PERSON_NAME] Échéance décalée : le paiement sera effectué lorsque les trav…" at bounding box center [294, 269] width 456 height 12
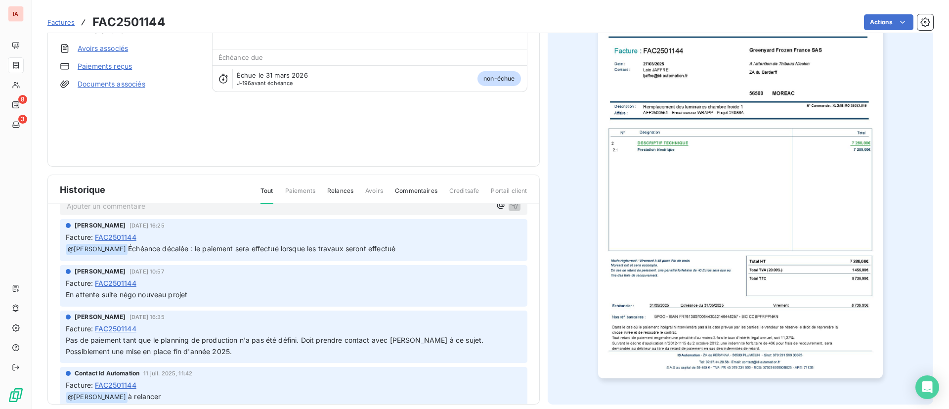
scroll to position [16, 0]
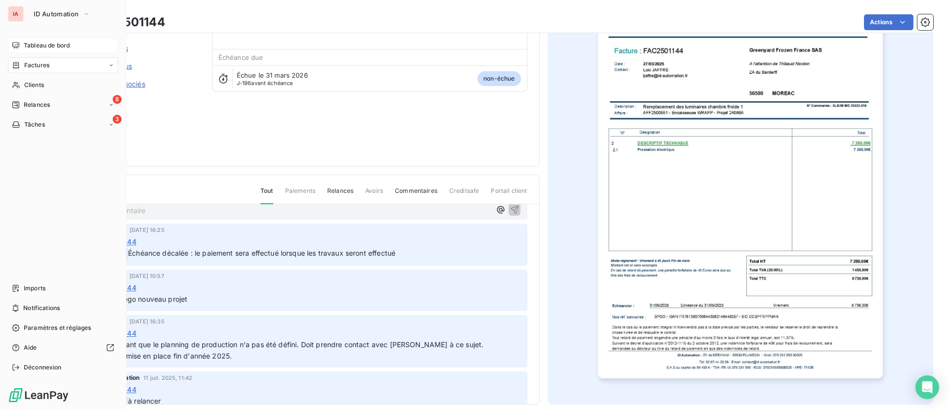
click at [48, 44] on span "Tableau de bord" at bounding box center [47, 45] width 46 height 9
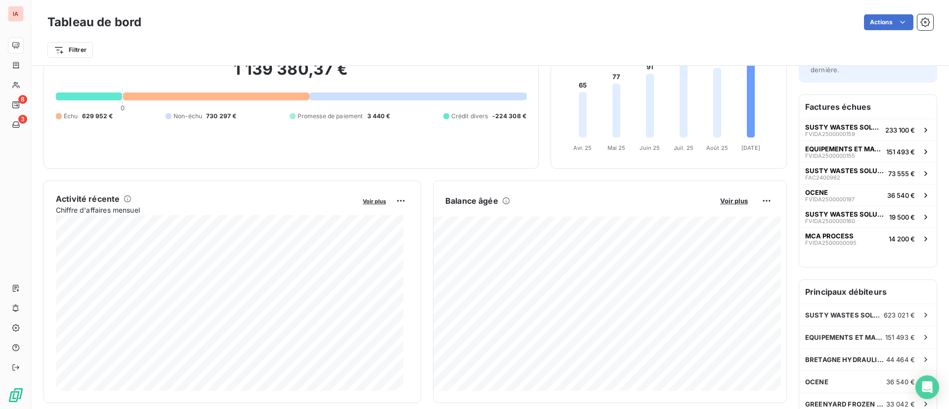
scroll to position [85, 0]
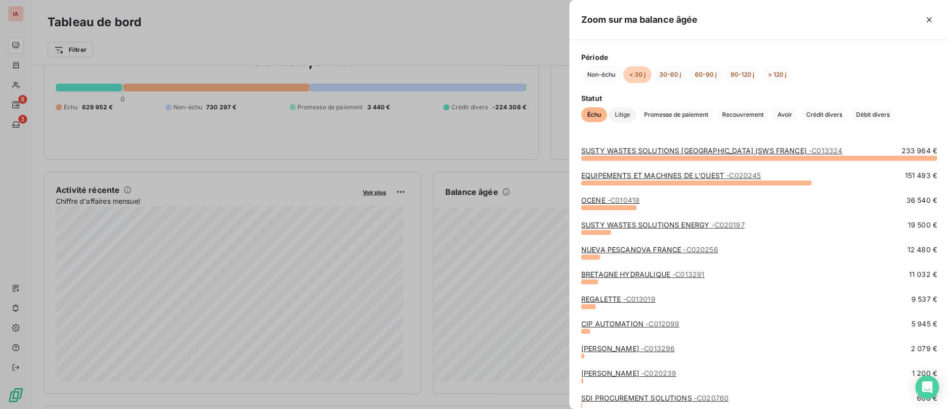
click at [624, 112] on span "Litige" at bounding box center [622, 114] width 27 height 15
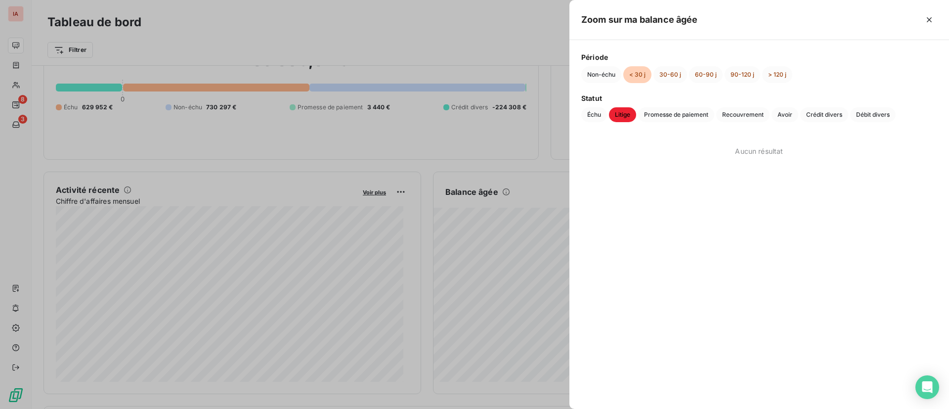
click at [388, 38] on div at bounding box center [474, 204] width 949 height 409
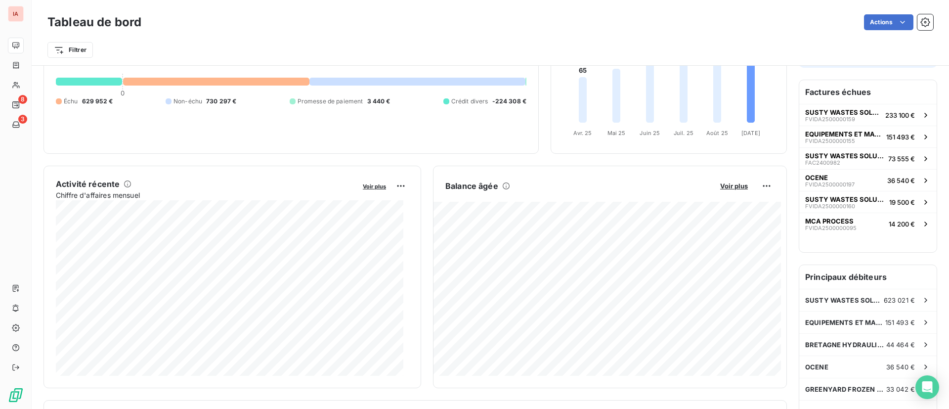
scroll to position [103, 0]
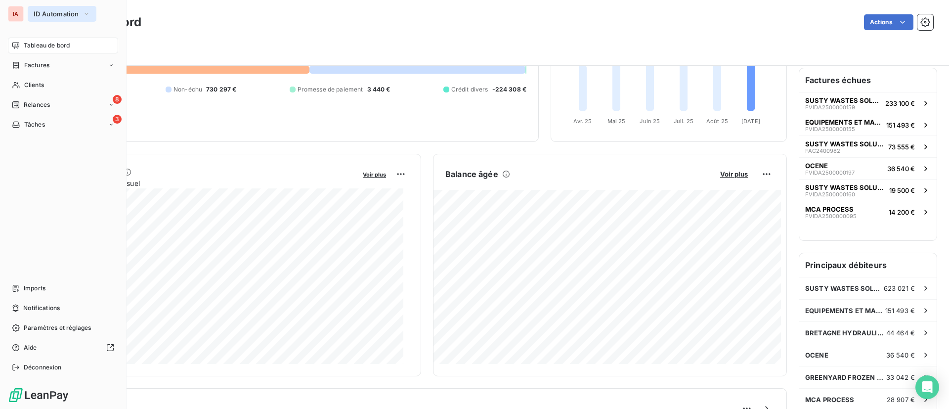
click at [54, 12] on span "ID Automation" at bounding box center [56, 14] width 45 height 8
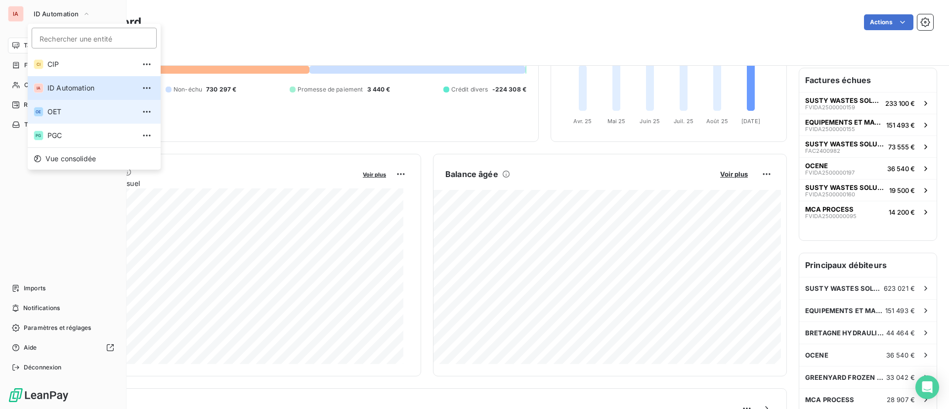
click at [77, 113] on span "OET" at bounding box center [90, 112] width 87 height 10
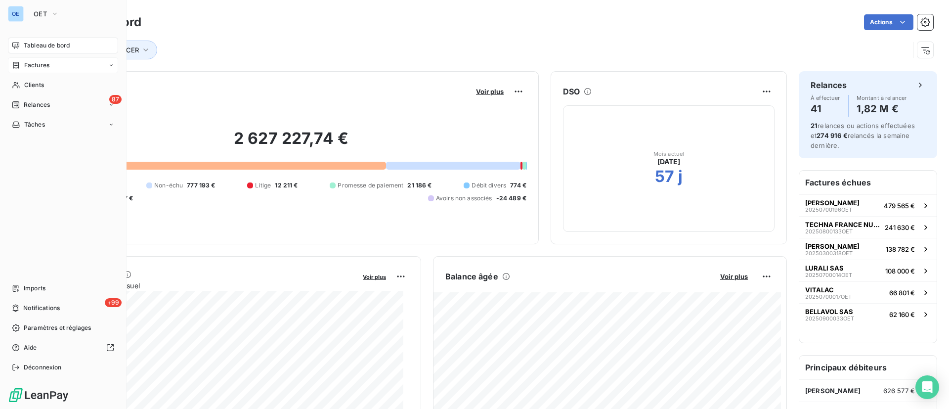
click at [39, 67] on span "Factures" at bounding box center [36, 65] width 25 height 9
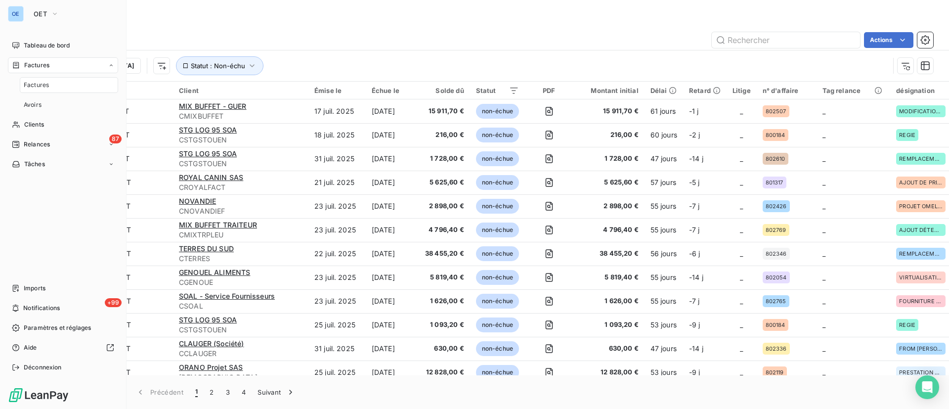
click at [41, 86] on span "Factures" at bounding box center [36, 85] width 25 height 9
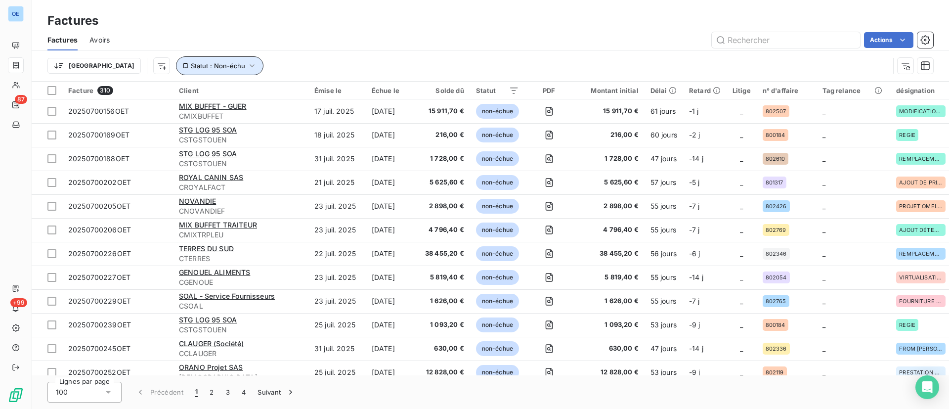
click at [191, 69] on span "Statut : Non-échu" at bounding box center [218, 66] width 54 height 8
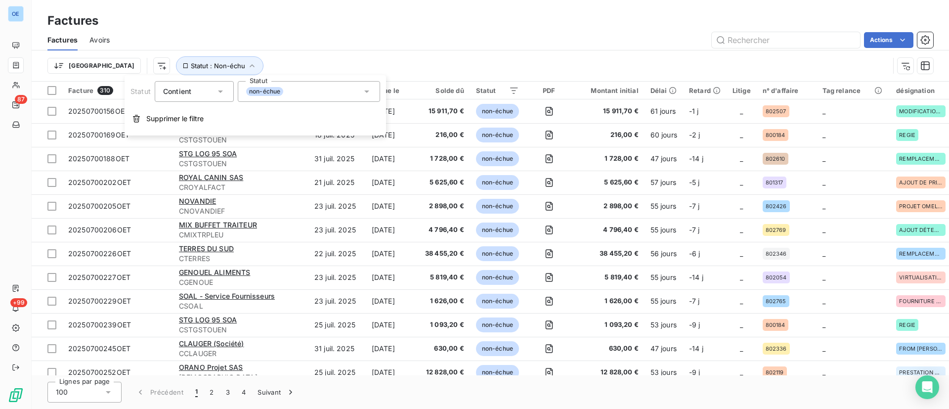
click at [302, 91] on div "non-échue" at bounding box center [309, 91] width 142 height 21
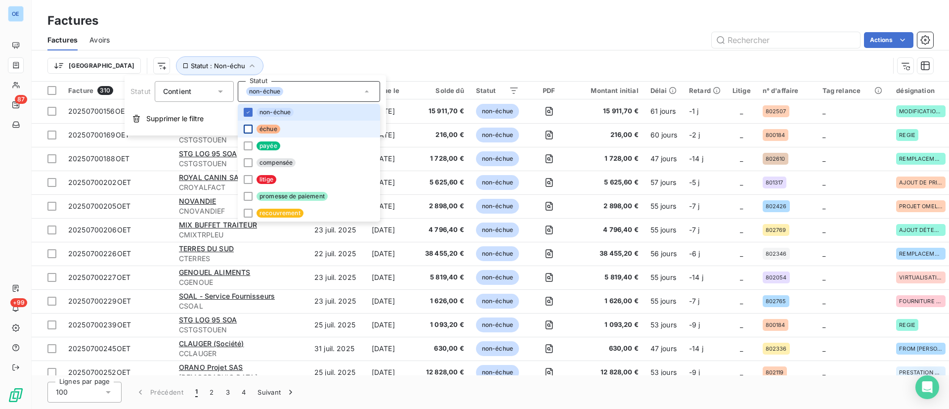
click at [251, 126] on div at bounding box center [248, 129] width 9 height 9
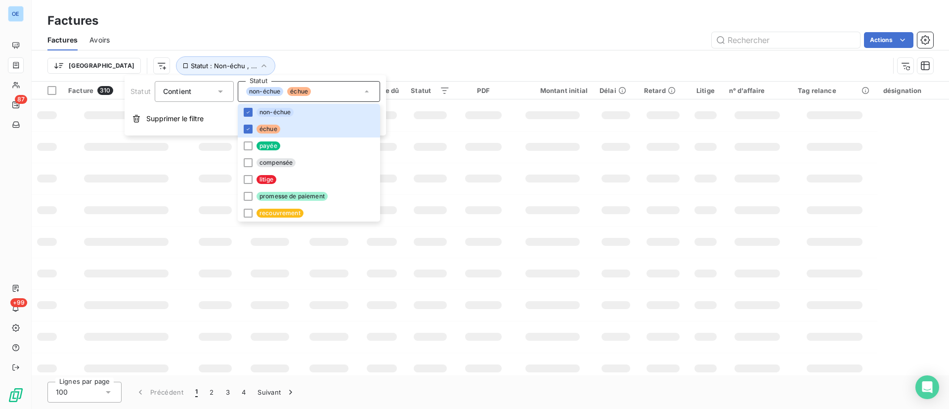
click at [545, 60] on div "Trier Statut : Non-échu , ..." at bounding box center [467, 65] width 841 height 19
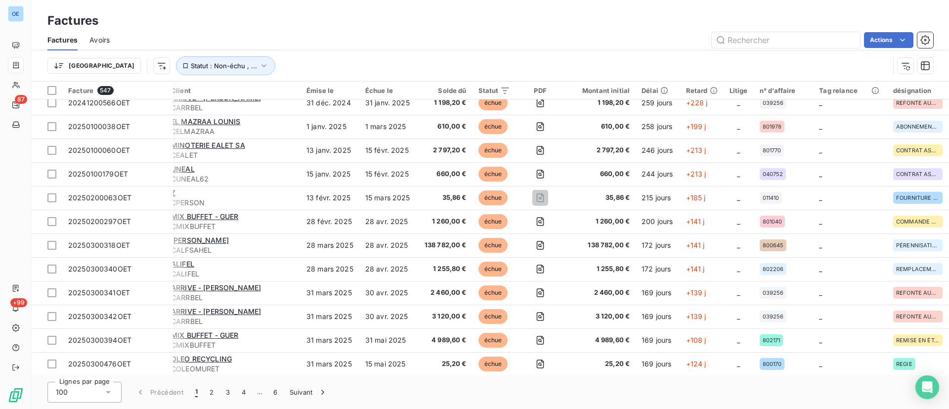
scroll to position [0, 8]
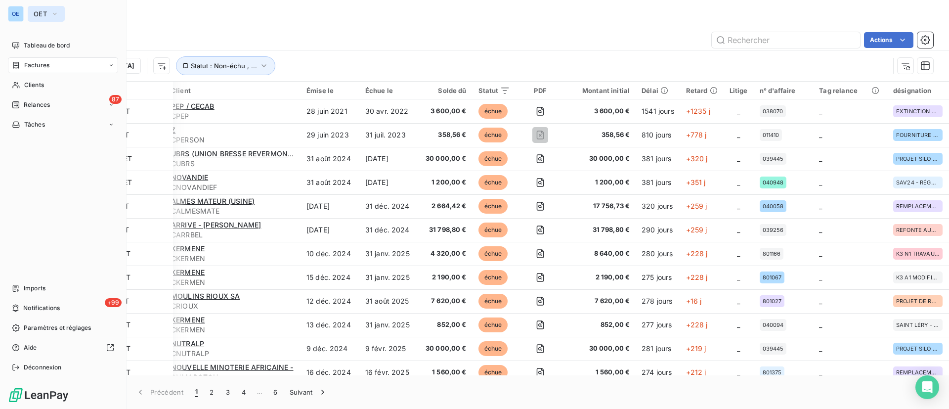
click at [39, 14] on span "OET" at bounding box center [40, 14] width 13 height 8
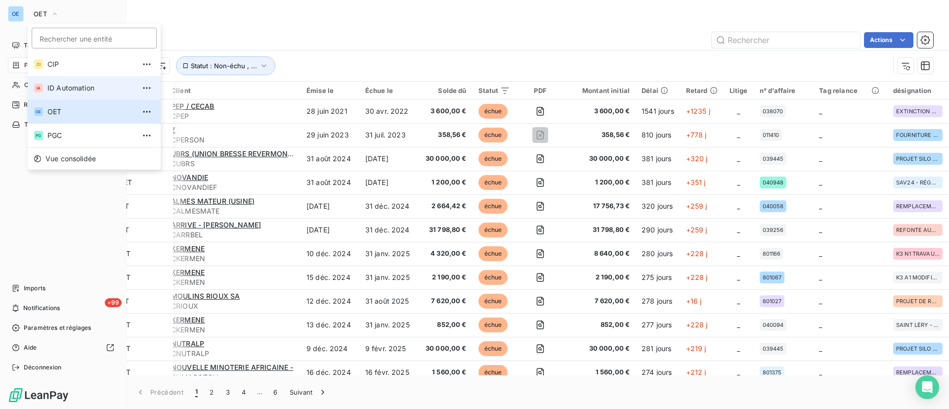
click at [52, 83] on span "ID Automation" at bounding box center [90, 88] width 87 height 10
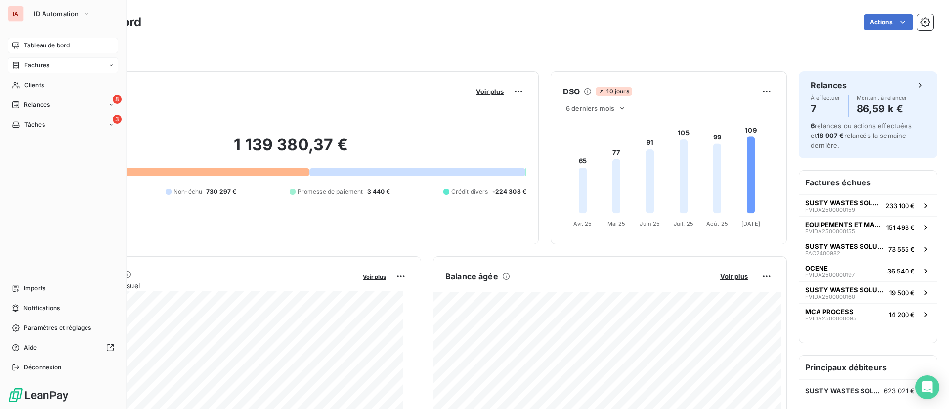
click at [34, 59] on div "Factures" at bounding box center [63, 65] width 110 height 16
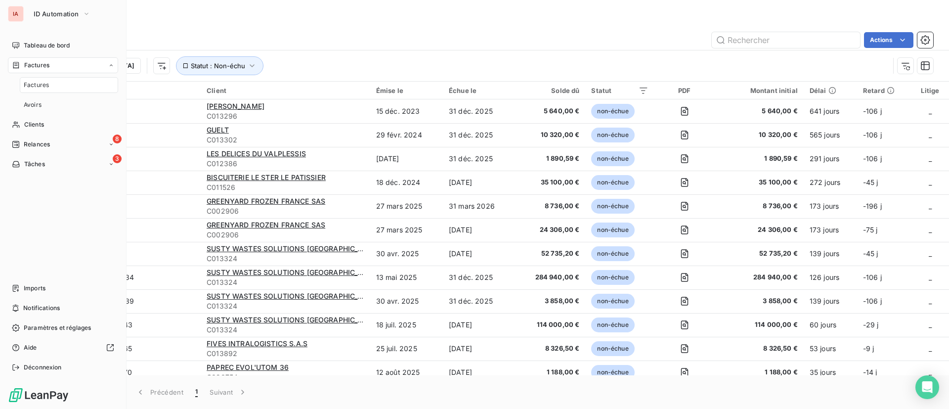
click at [42, 83] on span "Factures" at bounding box center [36, 85] width 25 height 9
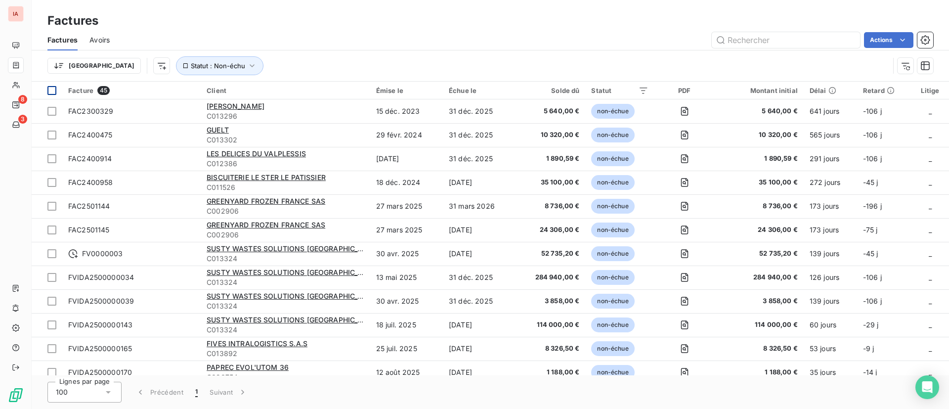
click at [53, 87] on div at bounding box center [51, 90] width 9 height 9
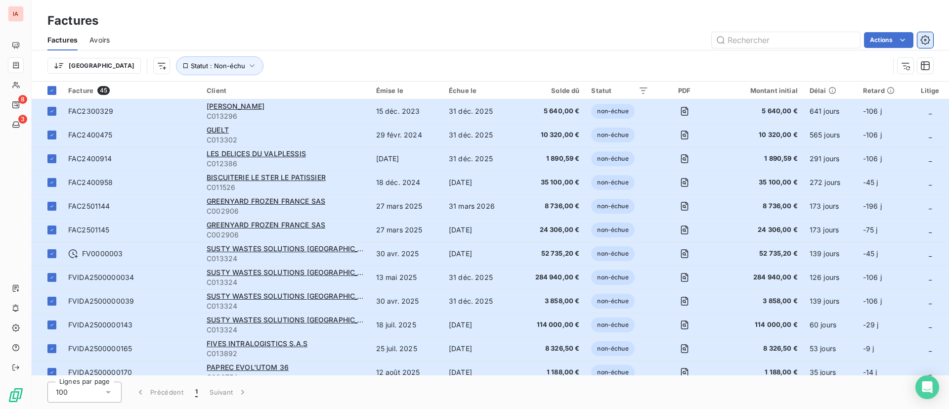
click at [924, 41] on icon "button" at bounding box center [925, 40] width 10 height 10
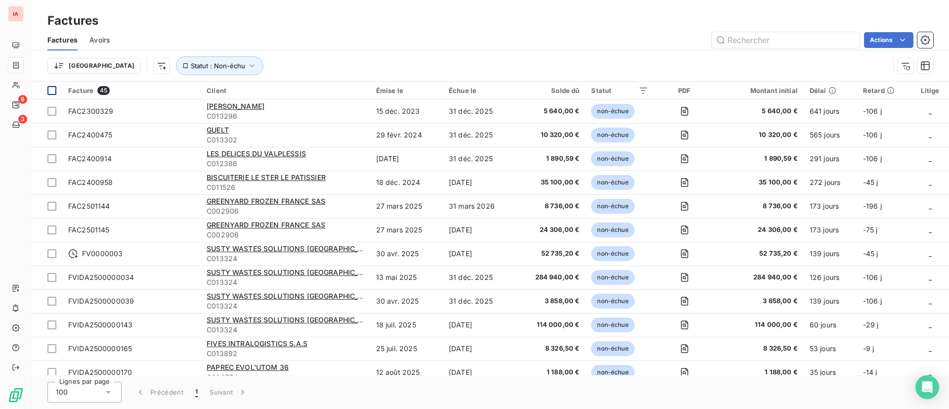
click at [56, 93] on th at bounding box center [47, 91] width 31 height 18
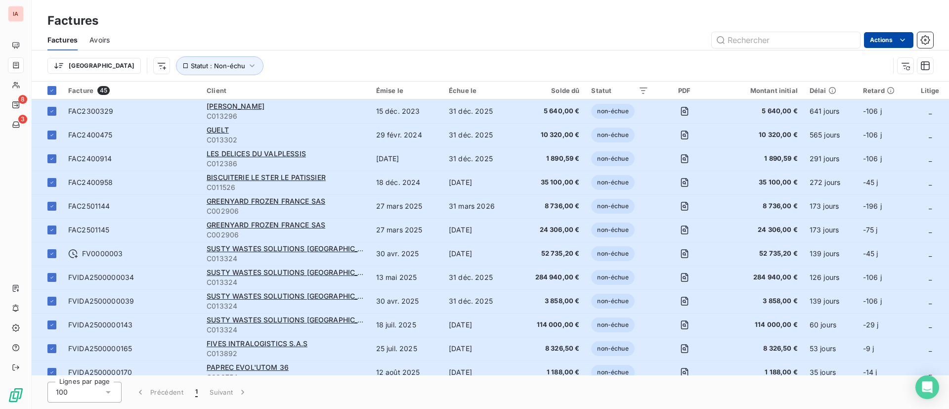
click at [890, 46] on html "IA 8 3 Factures Factures Avoirs Actions Trier Statut : Non-échu Facture 45 Clie…" at bounding box center [474, 204] width 949 height 409
click at [693, 62] on html "IA 8 3 Factures Factures Avoirs Actions Trier Statut : Non-échu Facture 45 Clie…" at bounding box center [474, 204] width 949 height 409
click at [313, 43] on div "Actions" at bounding box center [527, 40] width 811 height 16
click at [57, 92] on th at bounding box center [47, 91] width 31 height 18
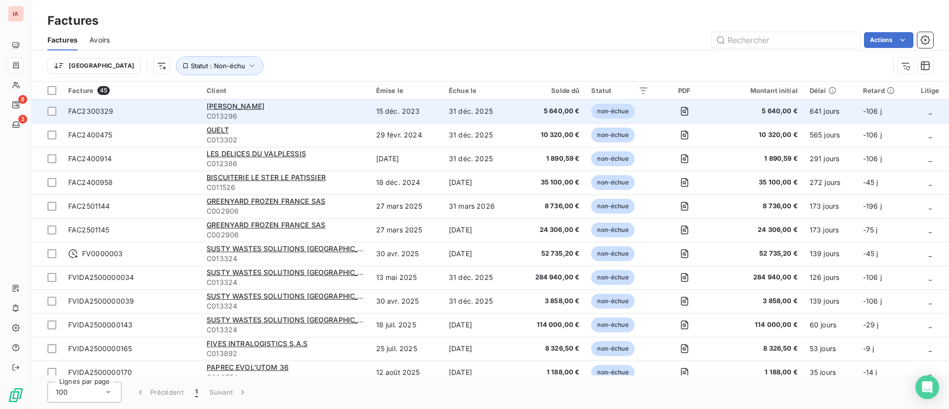
click at [89, 113] on span "FAC2300329" at bounding box center [90, 111] width 45 height 8
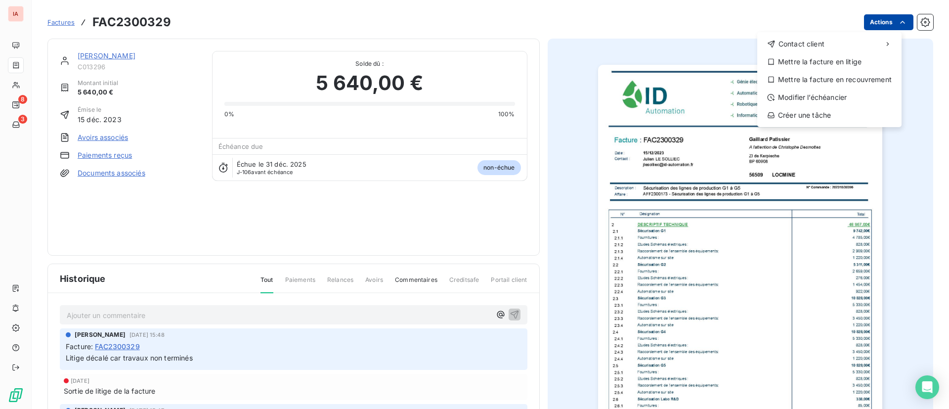
click at [876, 27] on html "IA 8 3 Factures FAC2300329 Actions Contact client Mettre la facture en litige M…" at bounding box center [474, 204] width 949 height 409
click at [831, 93] on div "Modifier l’échéancier" at bounding box center [829, 97] width 136 height 16
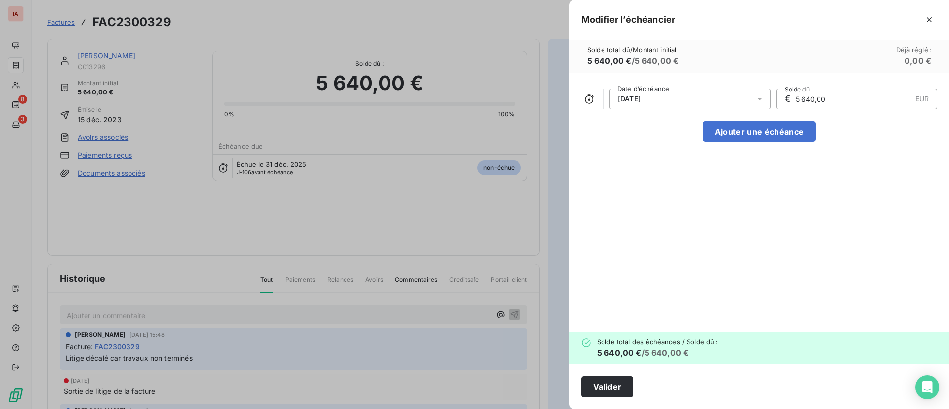
click at [698, 96] on div "[DATE]" at bounding box center [689, 98] width 161 height 21
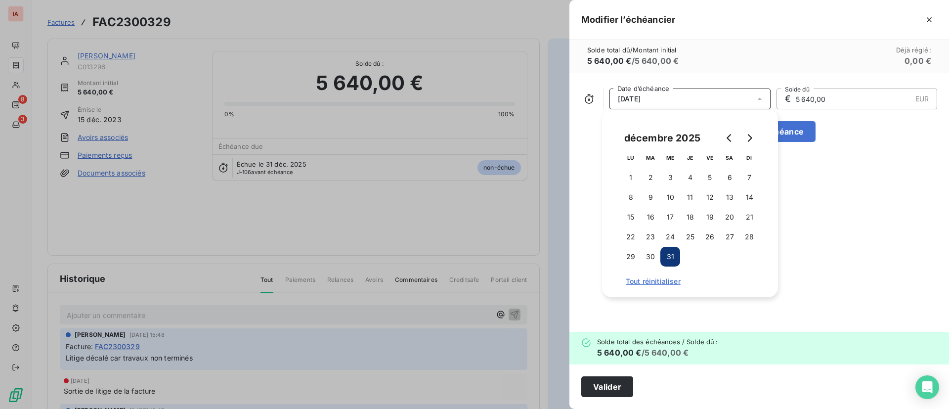
click at [698, 96] on div "[DATE]" at bounding box center [689, 98] width 161 height 21
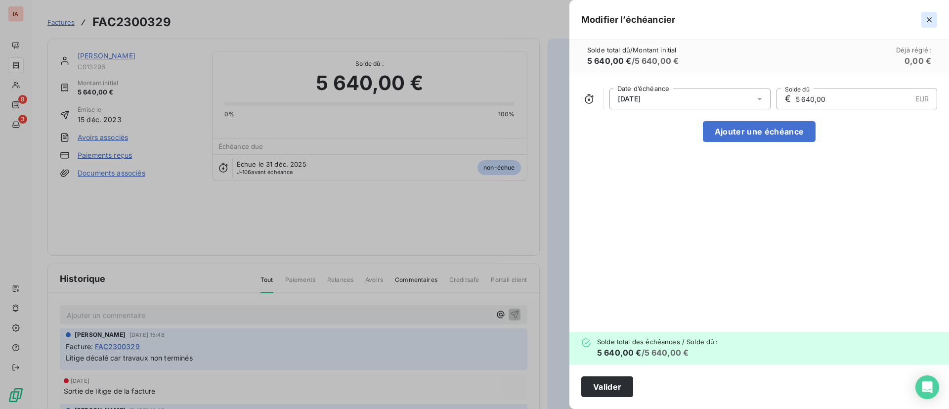
click at [929, 22] on icon "button" at bounding box center [929, 20] width 10 height 10
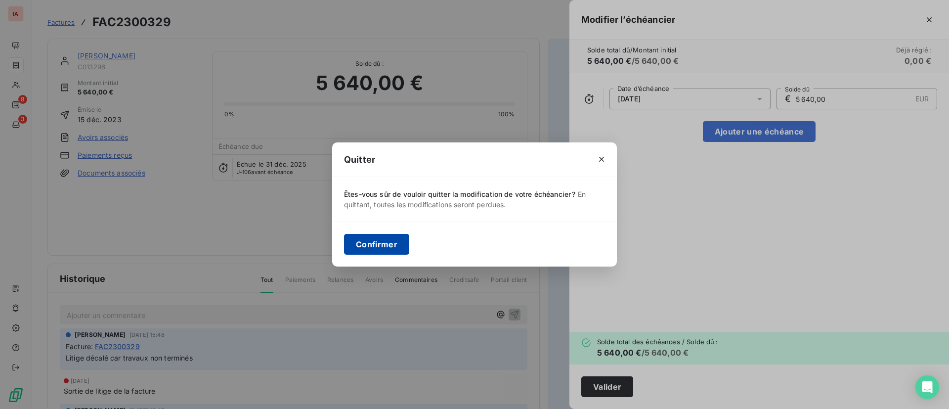
click at [383, 239] on button "Confirmer" at bounding box center [376, 244] width 65 height 21
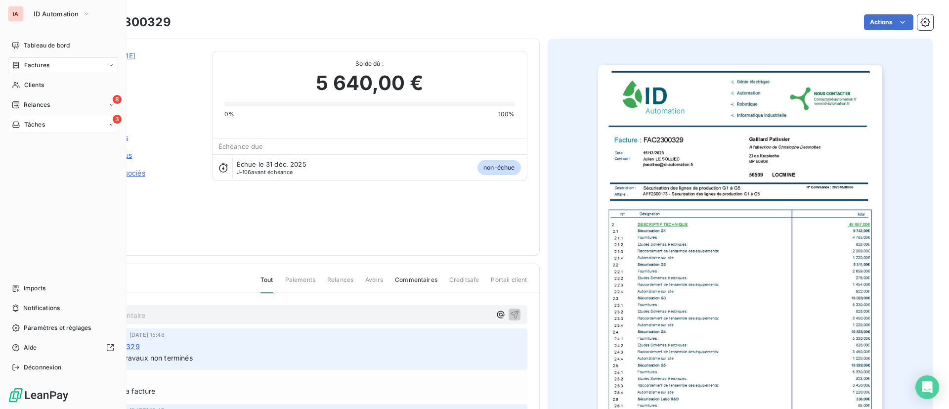
click at [113, 125] on icon at bounding box center [111, 125] width 6 height 6
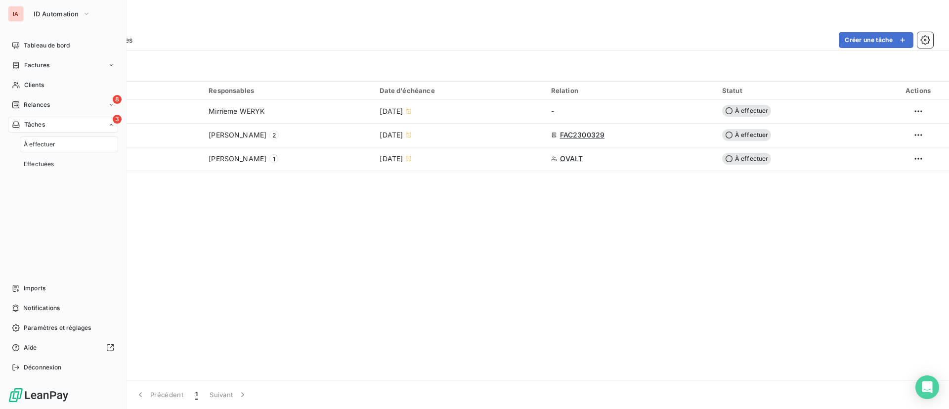
click at [113, 125] on icon at bounding box center [111, 125] width 6 height 6
click at [108, 106] on icon at bounding box center [111, 105] width 6 height 6
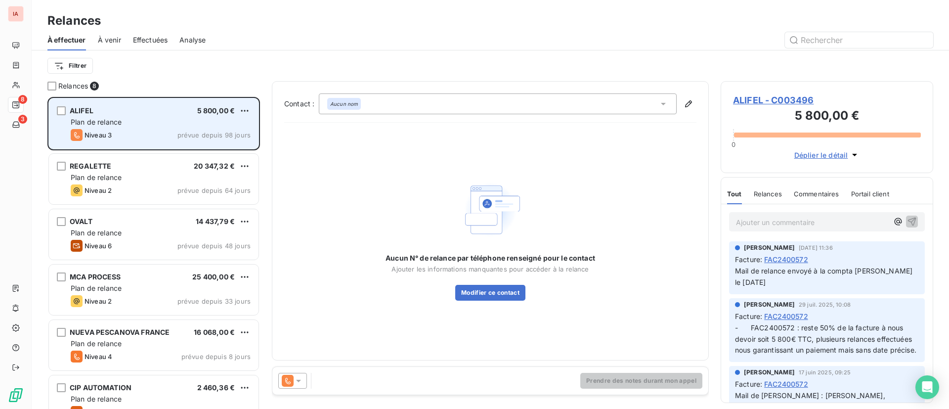
click at [160, 127] on div "ALIFEL 5 800,00 € Plan de relance Niveau 3 prévue depuis 98 jours" at bounding box center [153, 123] width 209 height 50
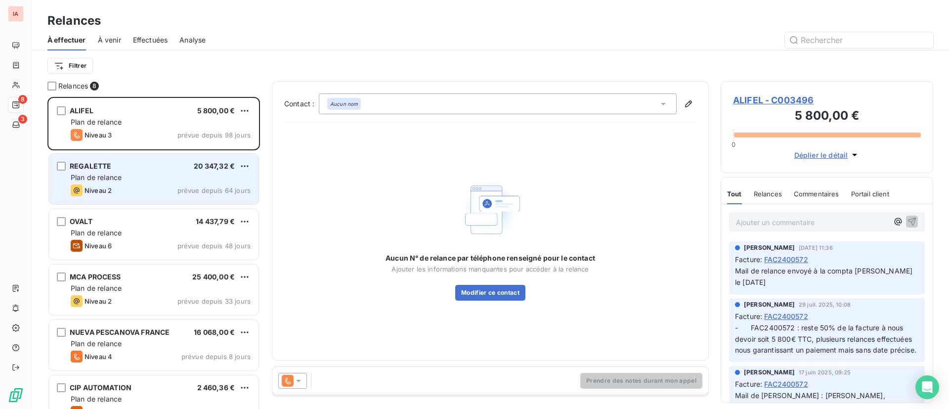
click at [153, 169] on div "REGALETTE 20 347,32 €" at bounding box center [161, 166] width 180 height 9
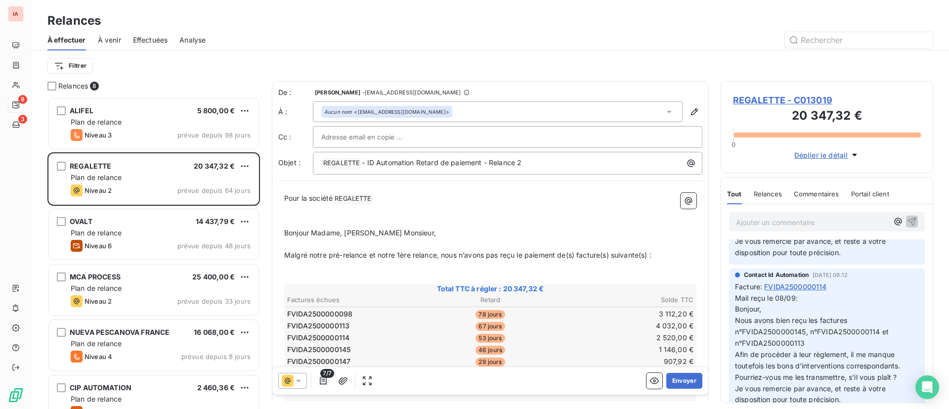
scroll to position [395, 0]
